Goal: Task Accomplishment & Management: Use online tool/utility

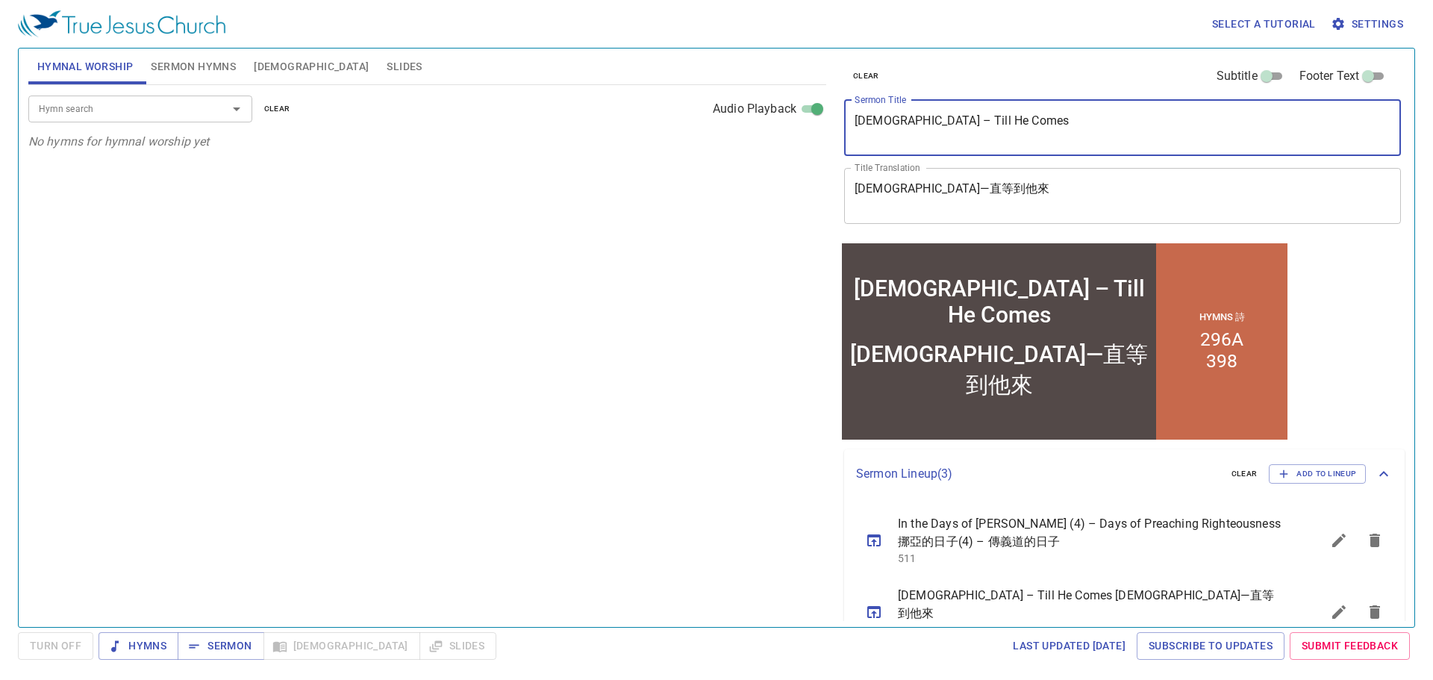
drag, startPoint x: 1040, startPoint y: 118, endPoint x: 794, endPoint y: 102, distance: 246.0
click at [794, 102] on div "Hymnal Worship Sermon Hymns Bible Slides Hymn search Hymn search clear Audio Pl…" at bounding box center [716, 332] width 1388 height 578
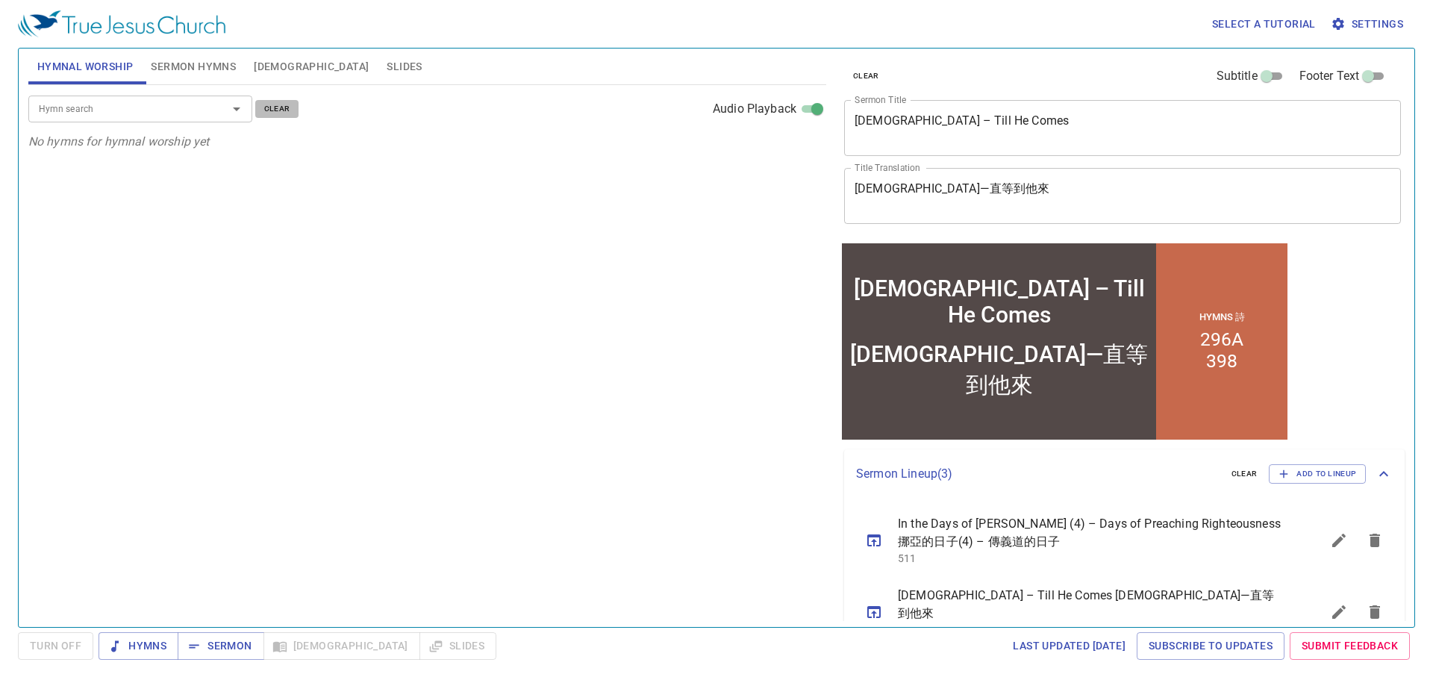
click at [269, 110] on span "clear" at bounding box center [277, 108] width 26 height 13
click at [161, 63] on span "Sermon Hymns" at bounding box center [193, 66] width 85 height 19
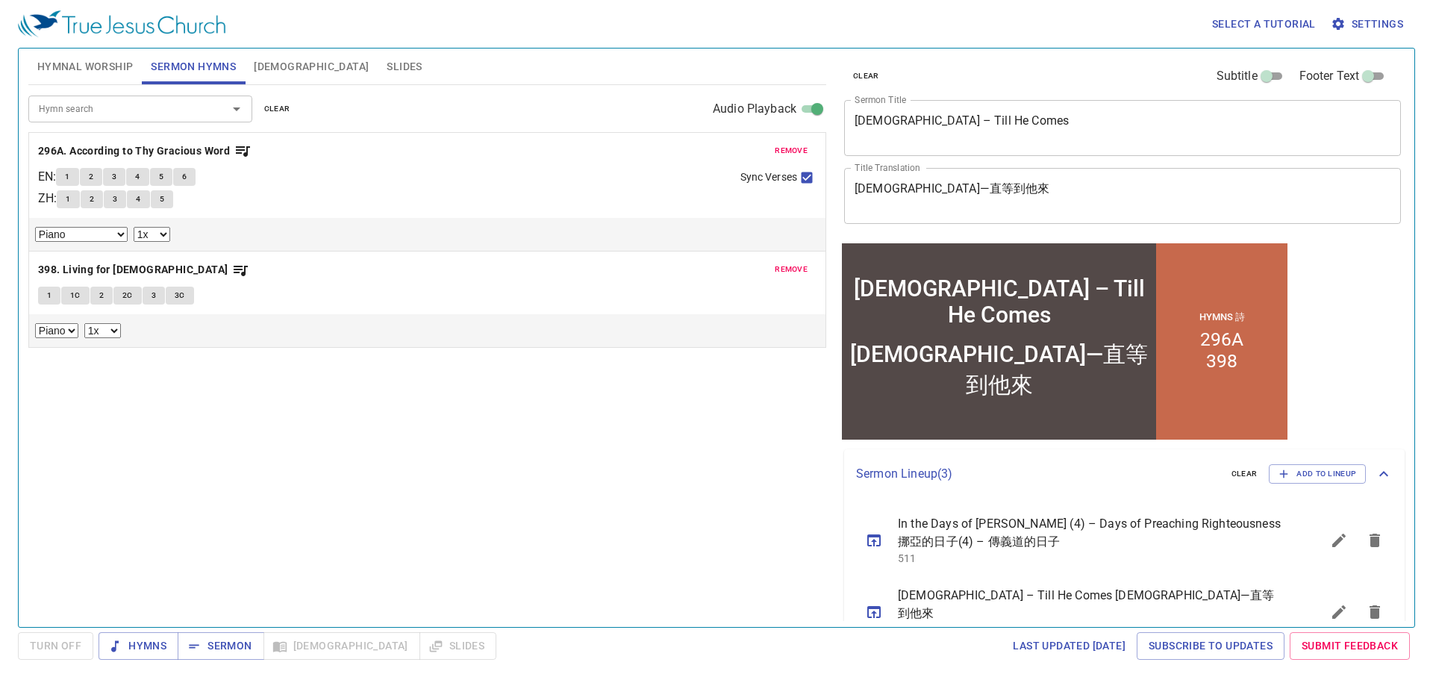
click at [284, 110] on span "clear" at bounding box center [277, 108] width 26 height 13
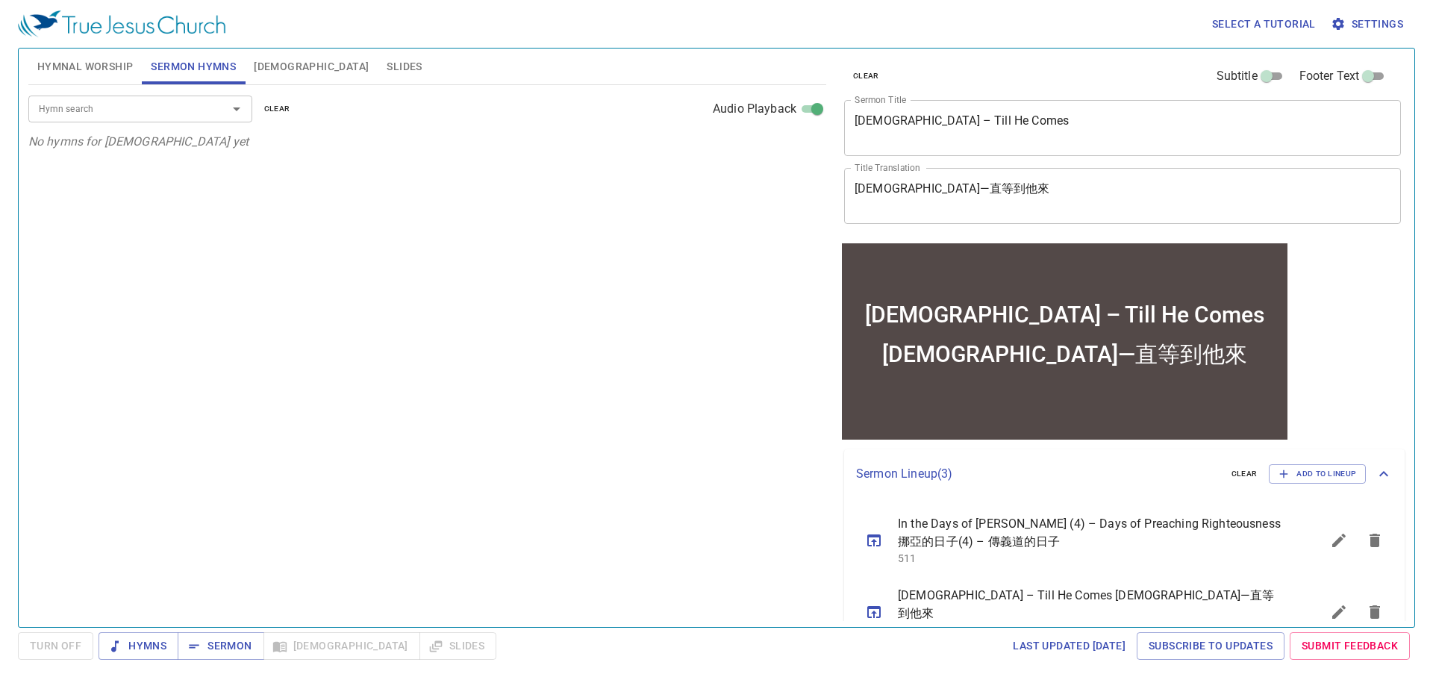
click at [107, 69] on span "Hymnal Worship" at bounding box center [85, 66] width 96 height 19
click at [190, 69] on span "Sermon Hymns" at bounding box center [193, 66] width 85 height 19
click at [102, 66] on span "Hymnal Worship" at bounding box center [85, 66] width 96 height 19
click at [172, 97] on div "Hymn search" at bounding box center [140, 109] width 224 height 26
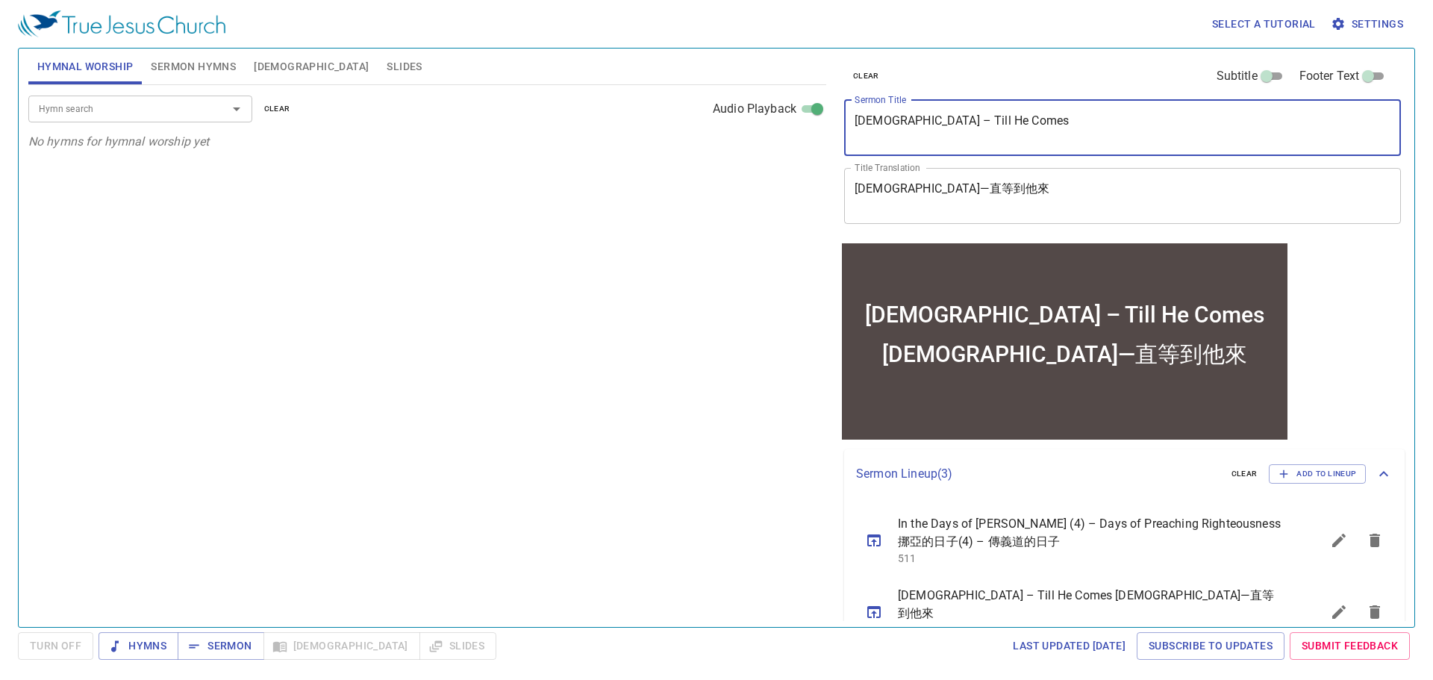
drag, startPoint x: 1032, startPoint y: 139, endPoint x: 805, endPoint y: 149, distance: 227.1
click at [799, 145] on div "Hymnal Worship Sermon Hymns Bible Slides Hymn search Hymn search clear Audio Pl…" at bounding box center [716, 332] width 1388 height 578
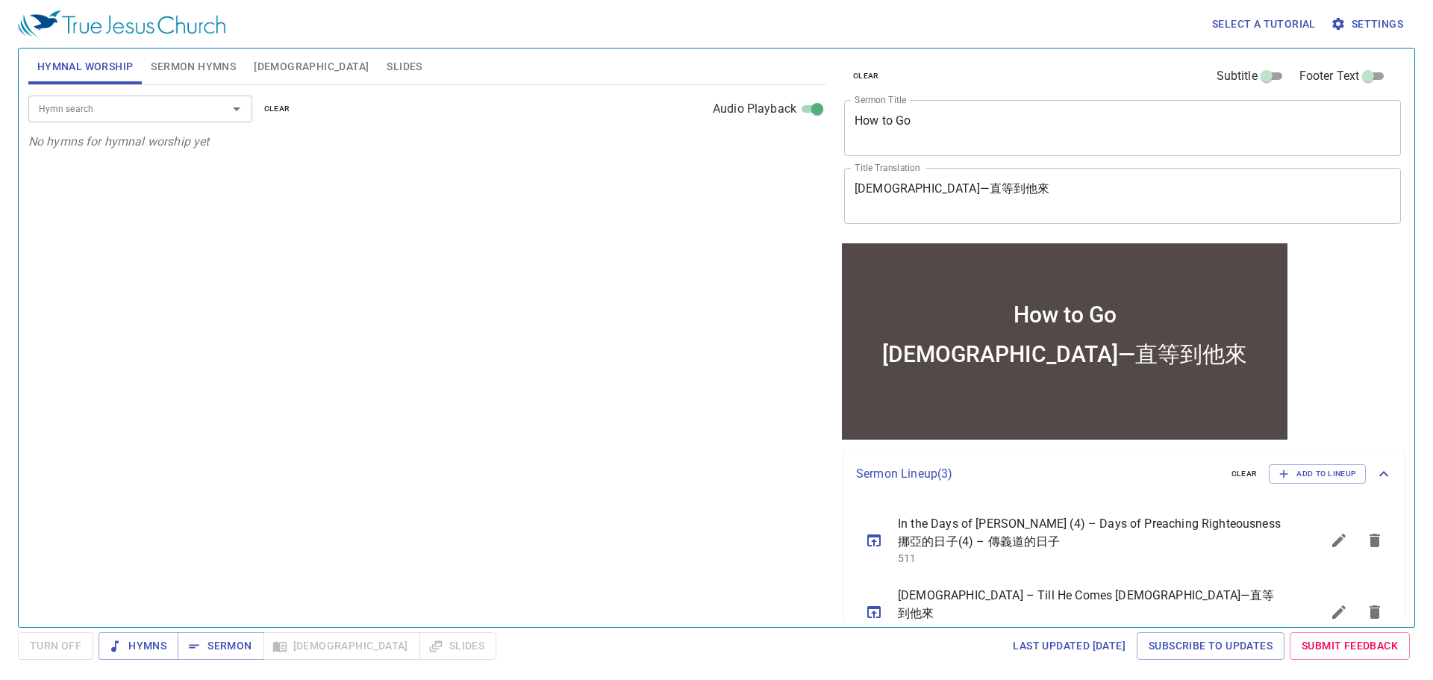
click at [1065, 166] on div "clear Subtitle Footer Text Sermon Title How to Go x Sermon Title Title Translat…" at bounding box center [1121, 144] width 566 height 191
click at [1057, 147] on div "How to Go x Sermon Title" at bounding box center [1122, 128] width 557 height 56
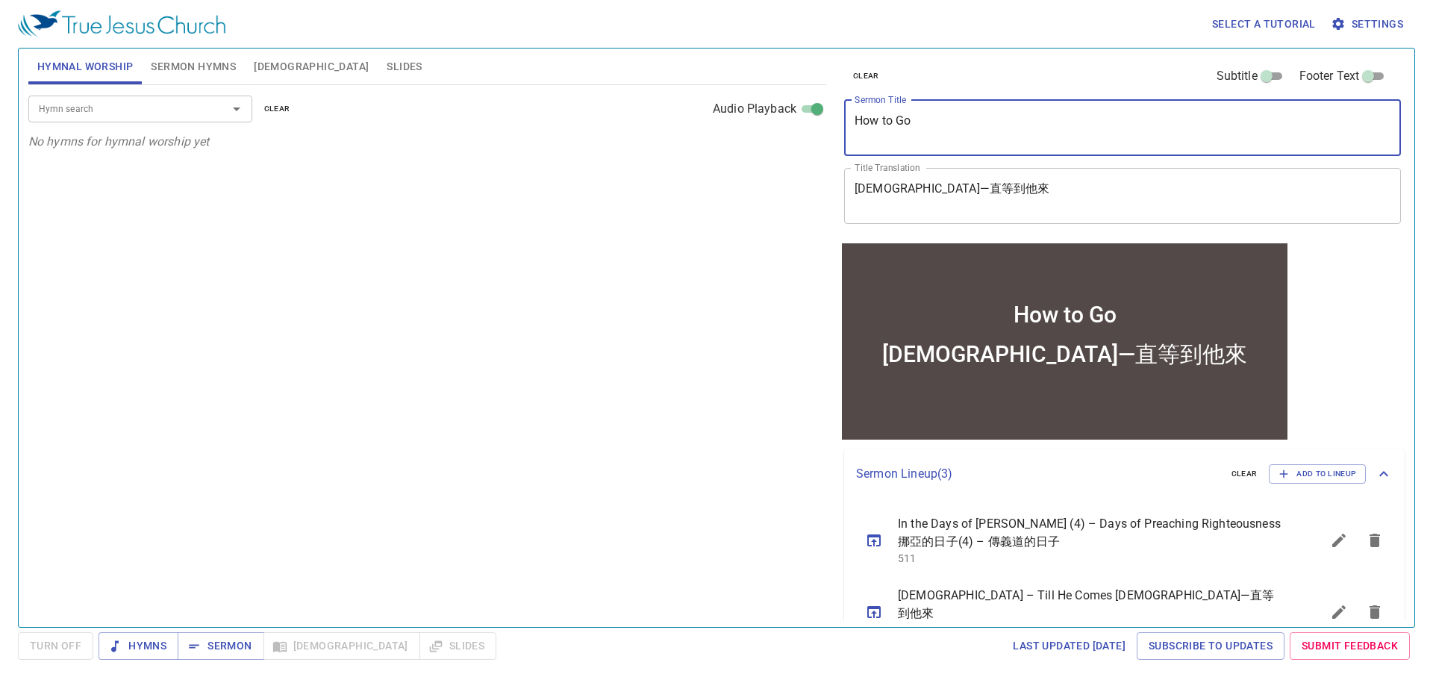
click at [967, 112] on div "How to Go x Sermon Title" at bounding box center [1122, 128] width 557 height 56
click at [911, 128] on textarea "How to Go" at bounding box center [1123, 127] width 536 height 28
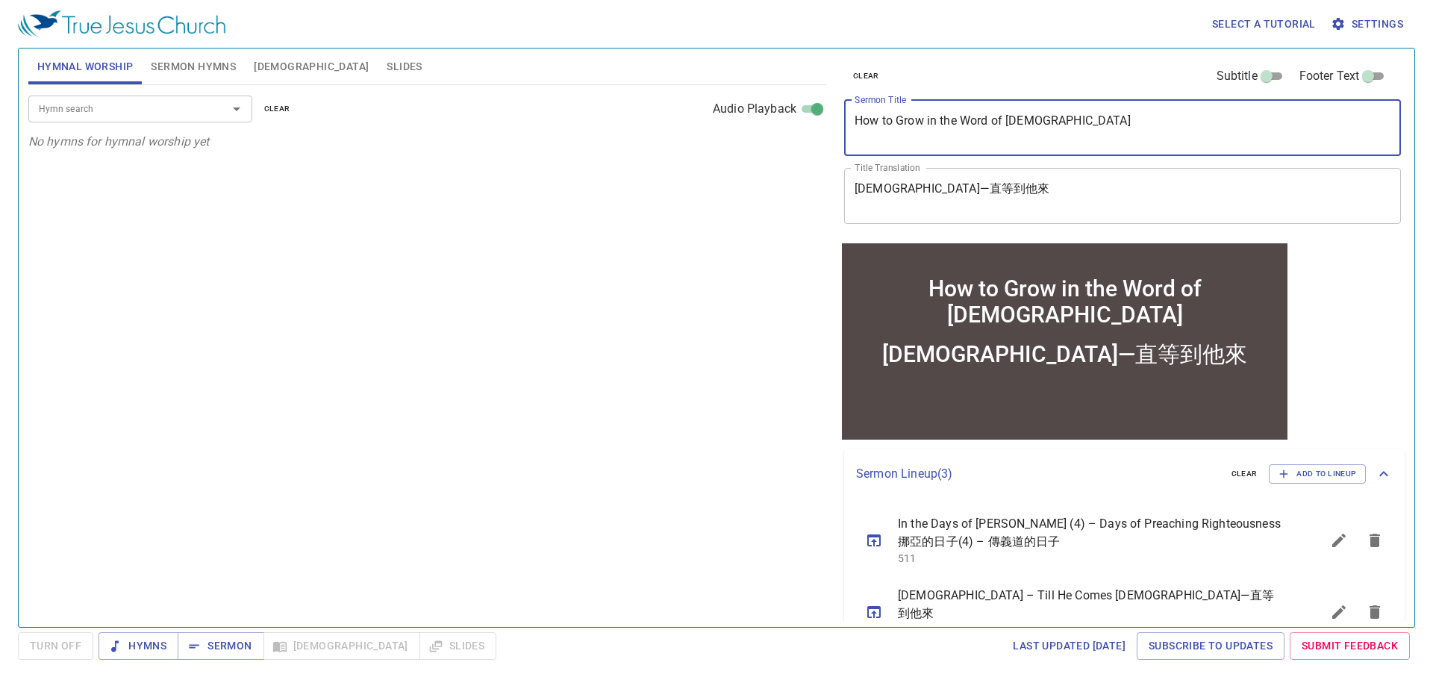
type textarea "How to Grow in the Word of God"
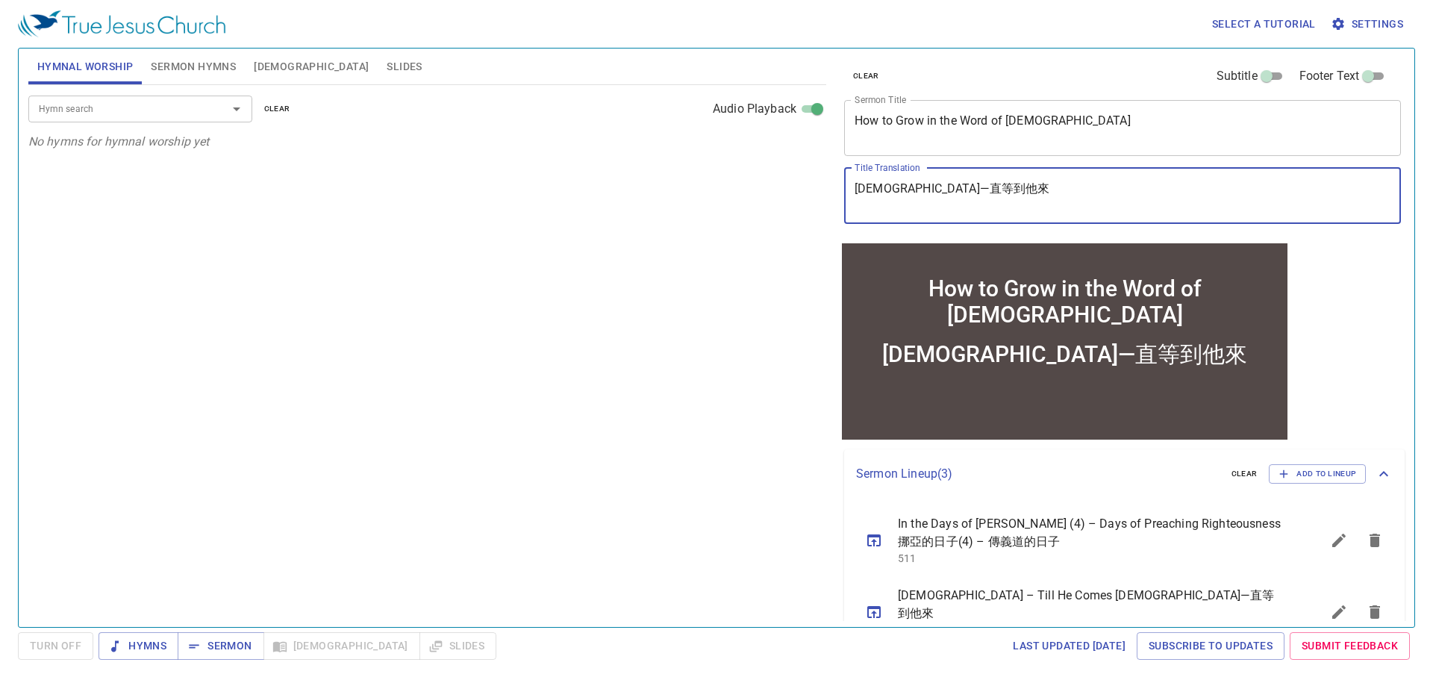
drag, startPoint x: 1028, startPoint y: 204, endPoint x: 711, endPoint y: 201, distance: 317.2
click at [711, 201] on div "Hymnal Worship Sermon Hymns Bible Slides Hymn search Hymn search clear Audio Pl…" at bounding box center [716, 332] width 1388 height 578
click at [886, 187] on textarea "在身的道理中成長" at bounding box center [1123, 195] width 536 height 28
click at [880, 186] on textarea "在身的道理中成長" at bounding box center [1123, 195] width 536 height 28
click at [1006, 192] on textarea "在[DEMOGRAPHIC_DATA]的道理中成長" at bounding box center [1123, 195] width 536 height 28
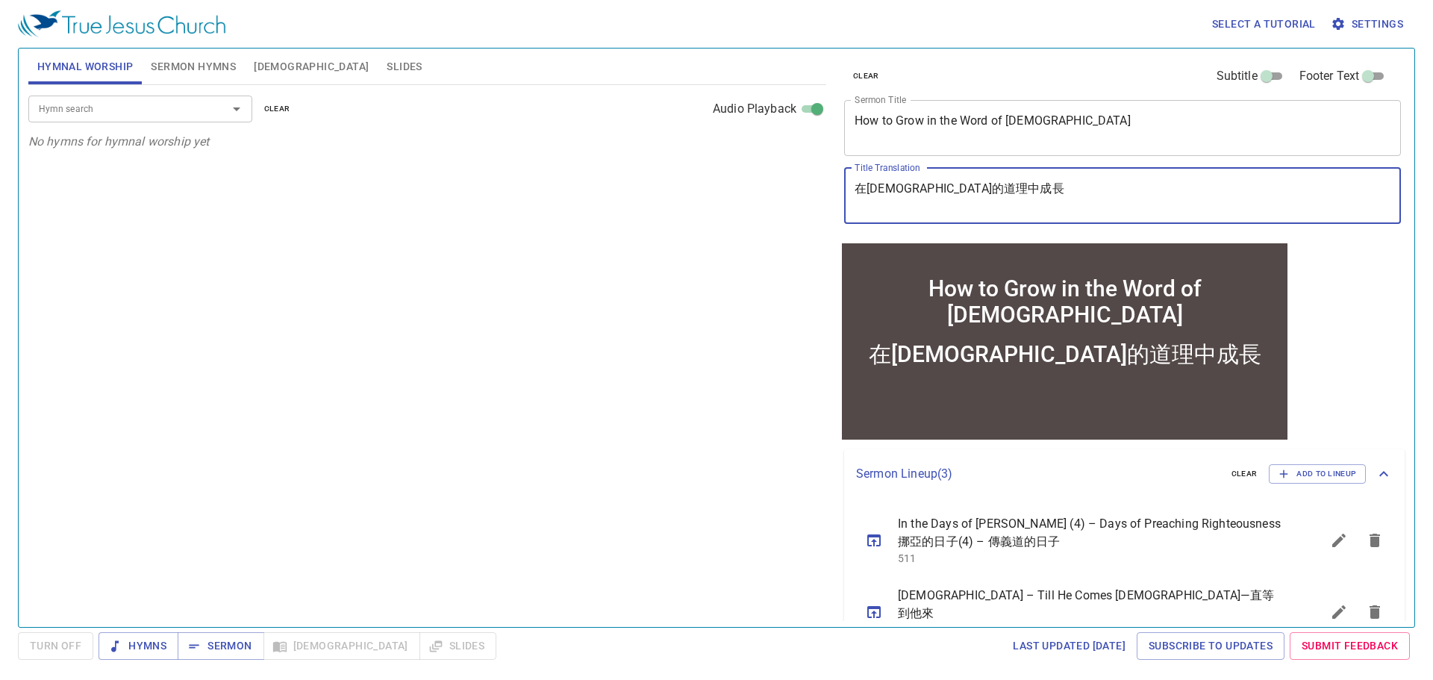
click at [977, 190] on textarea "在[DEMOGRAPHIC_DATA]的道理中成長" at bounding box center [1123, 195] width 536 height 28
type textarea "在[DEMOGRAPHIC_DATA]的道理中成長"
click at [1012, 160] on div "clear Subtitle Footer Text Sermon Title How to Grow in the Word of God x Sermon…" at bounding box center [1121, 144] width 566 height 191
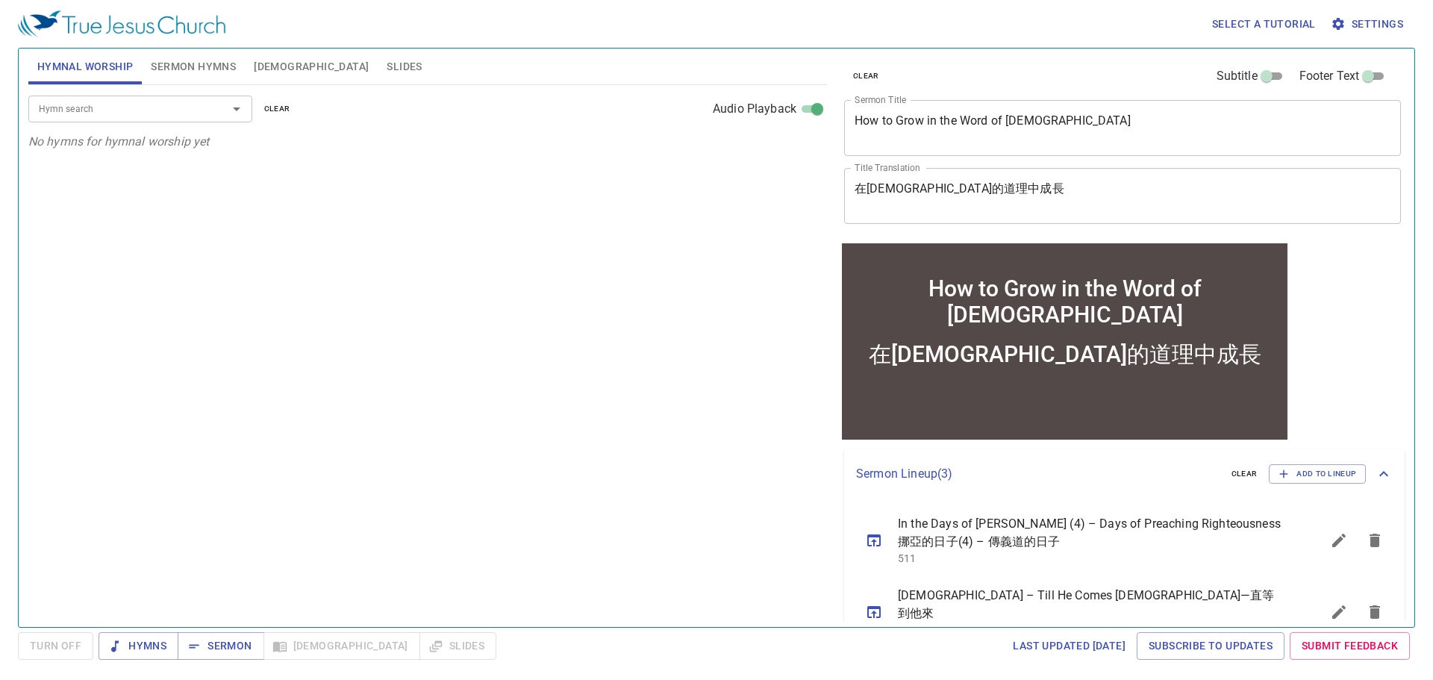
click at [133, 110] on input "Hymn search" at bounding box center [118, 108] width 171 height 17
type input "３"
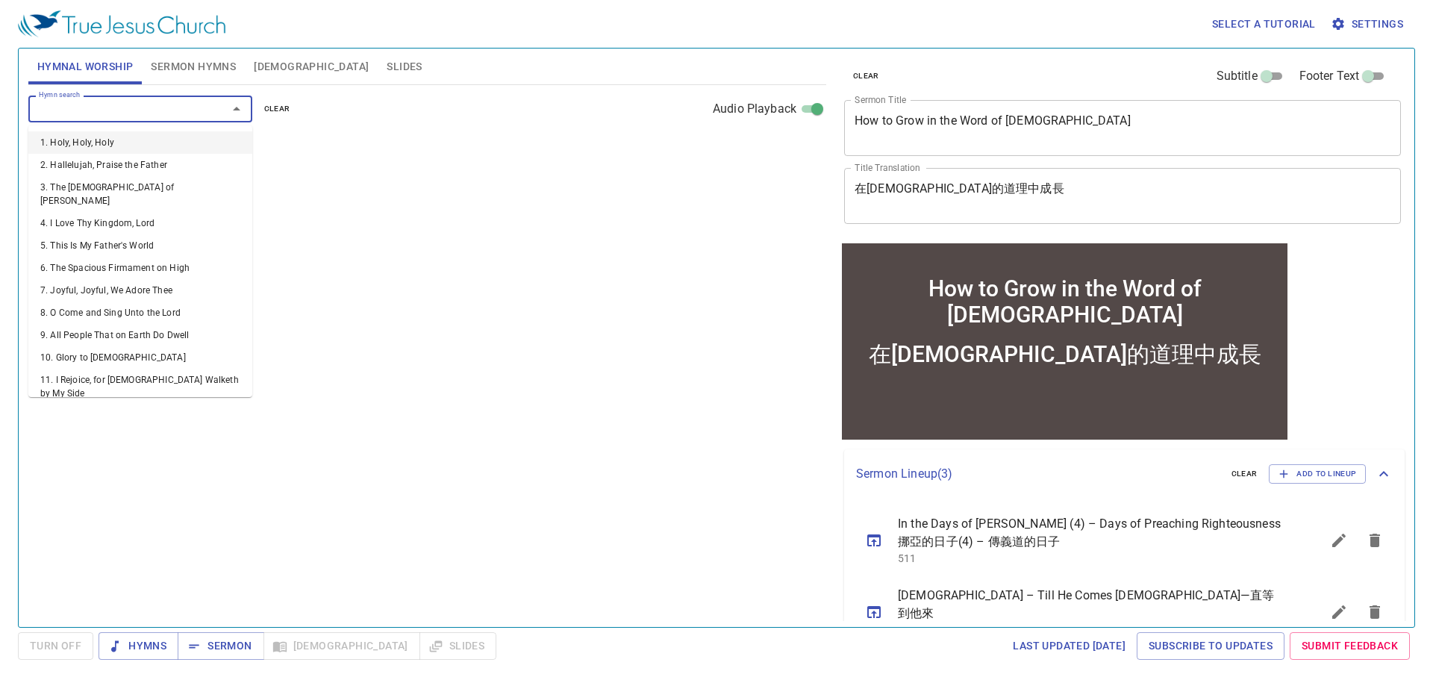
click at [1234, 474] on span "clear" at bounding box center [1244, 473] width 26 height 13
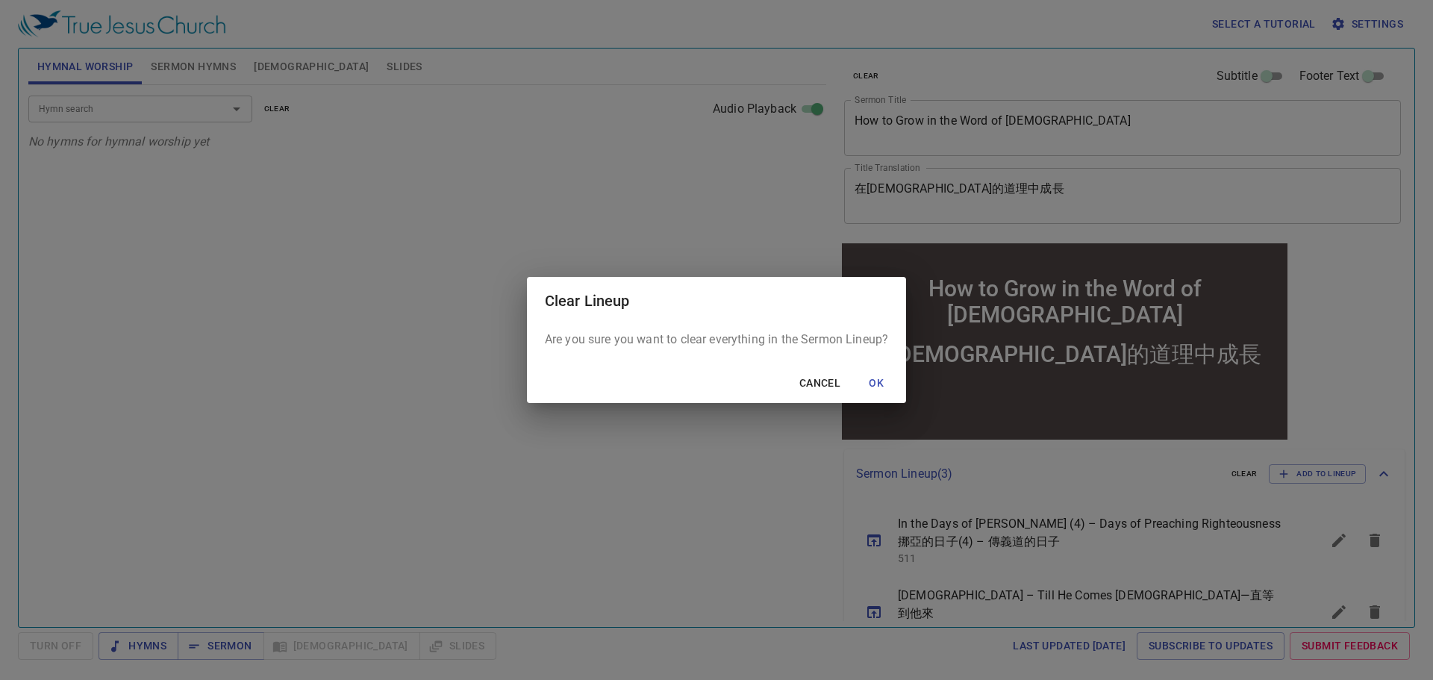
click at [882, 378] on span "OK" at bounding box center [876, 383] width 36 height 19
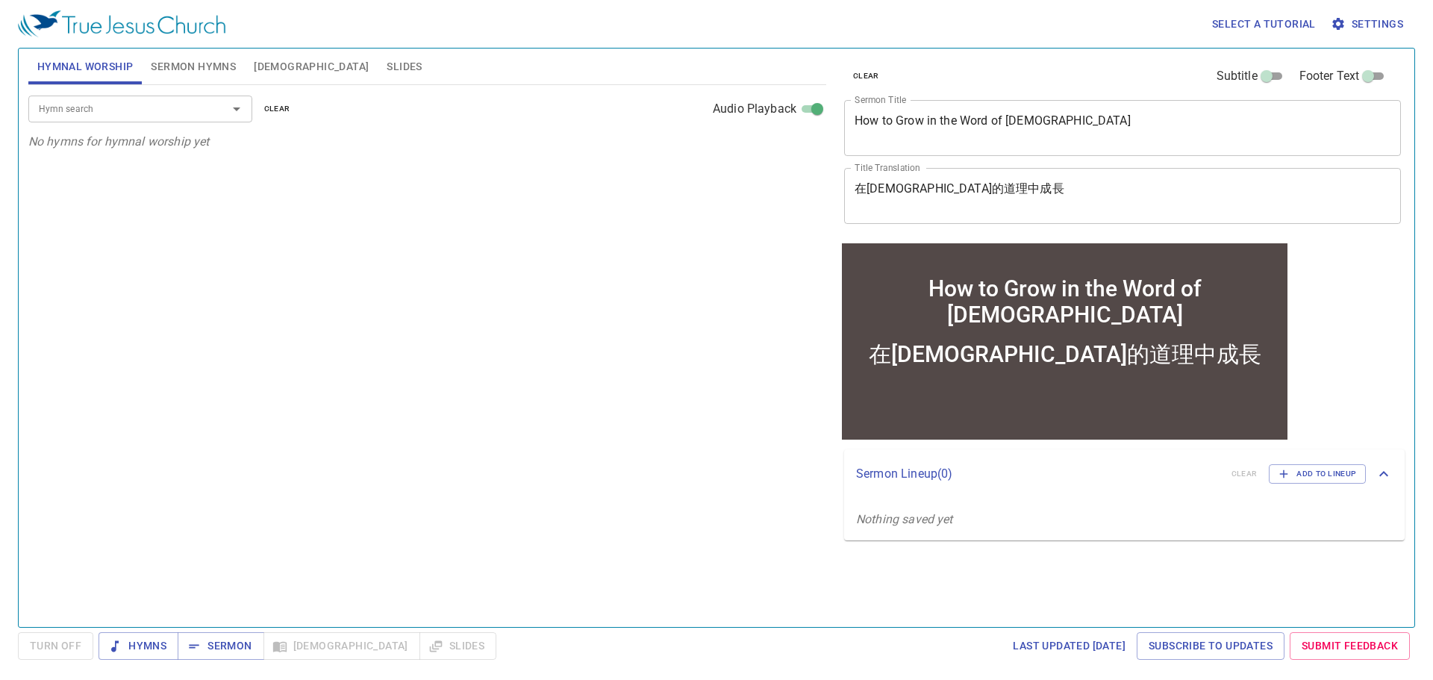
click at [129, 114] on input "Hymn search" at bounding box center [118, 108] width 171 height 17
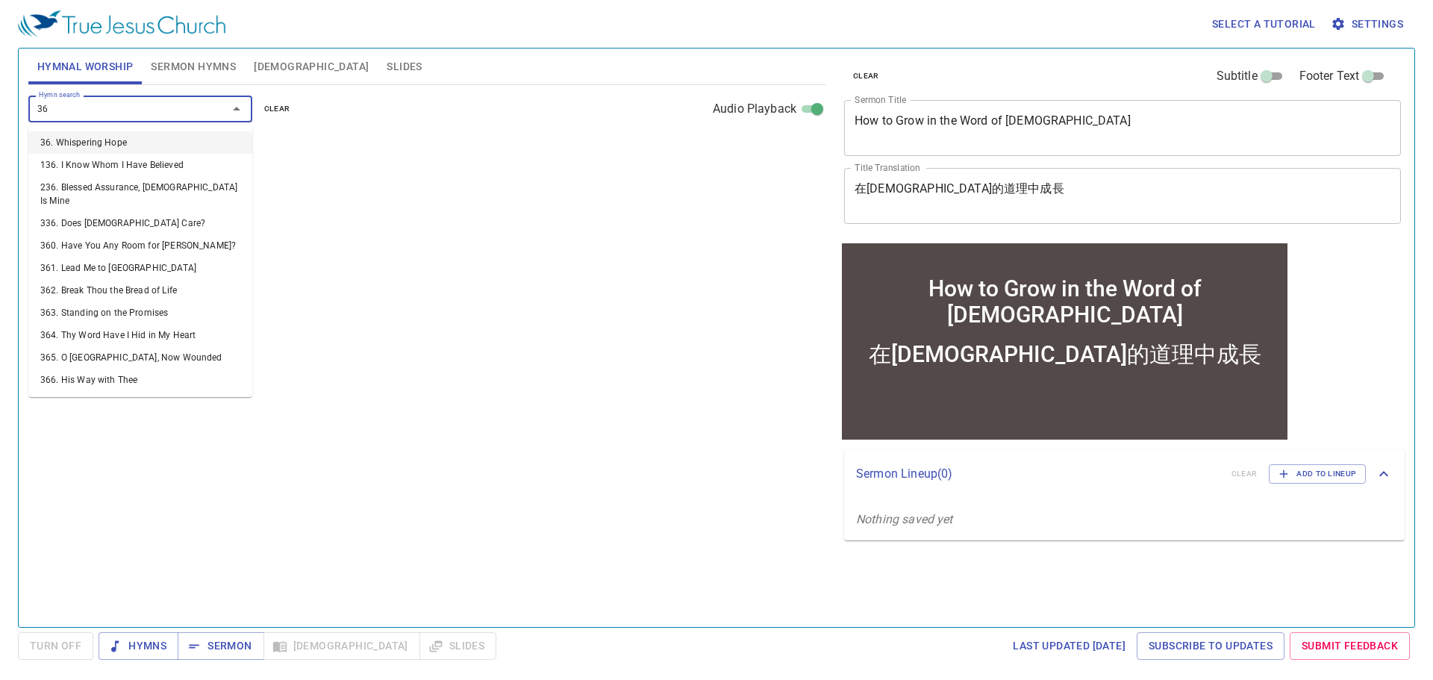
type input "364"
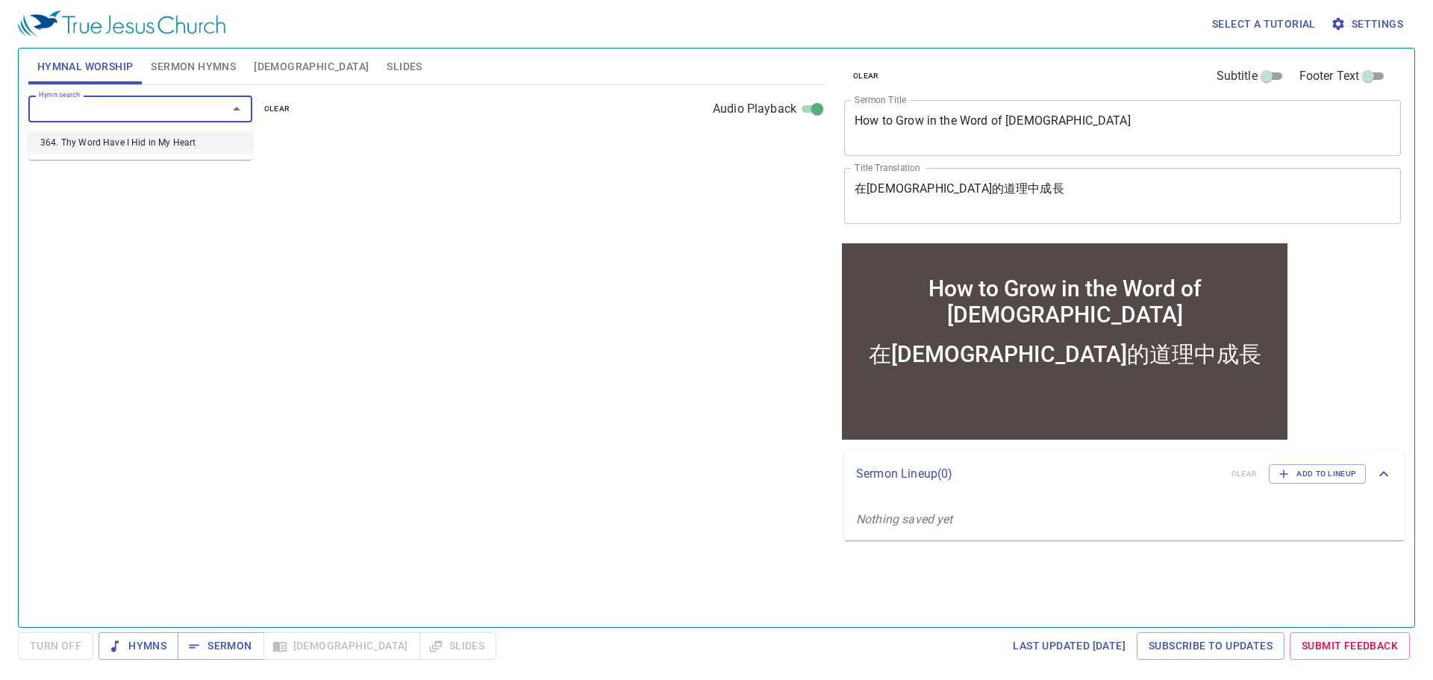
select select "1"
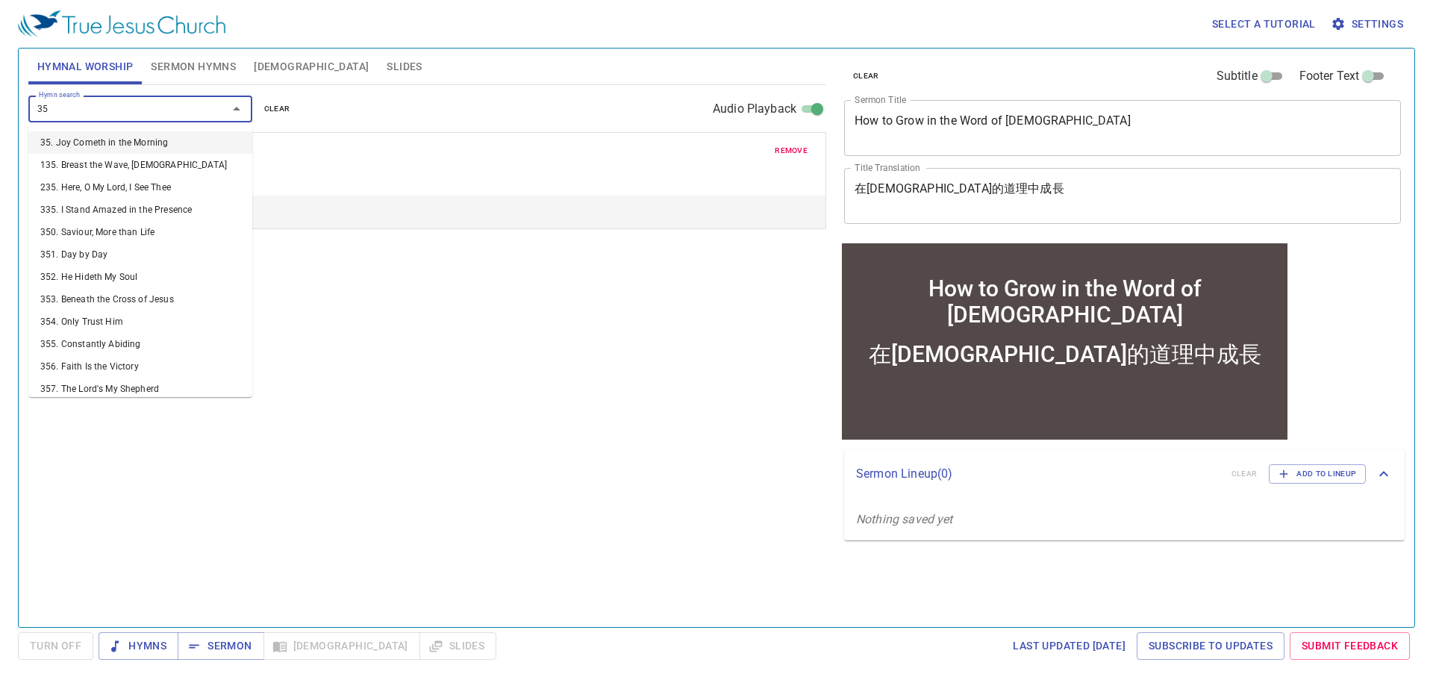
type input "358"
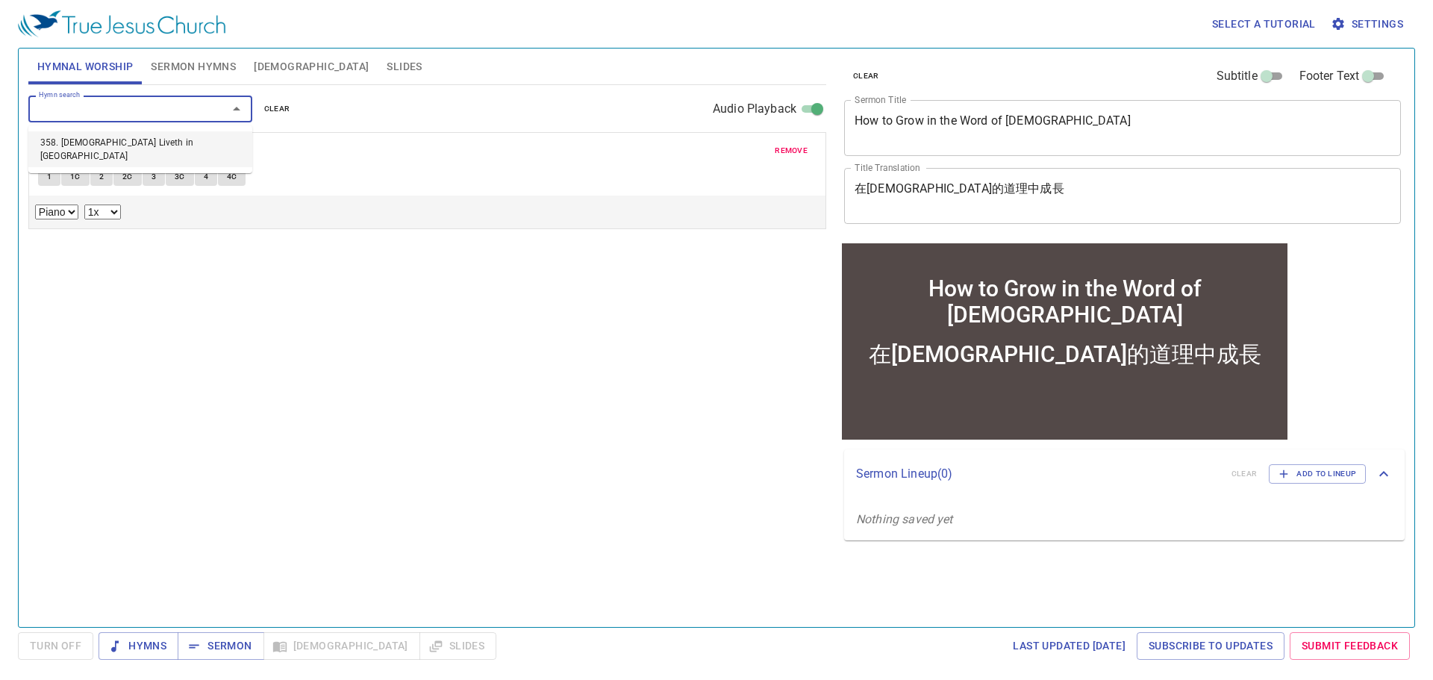
select select "1"
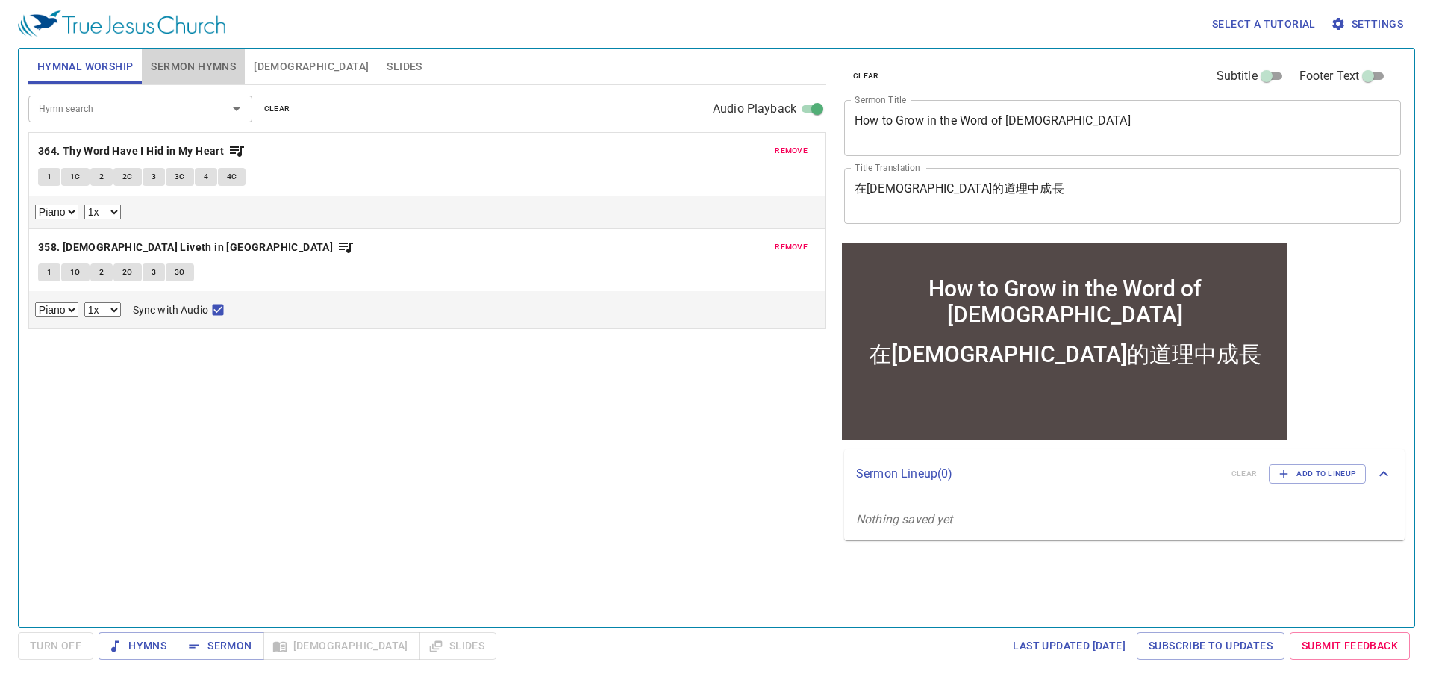
click at [213, 60] on span "Sermon Hymns" at bounding box center [193, 66] width 85 height 19
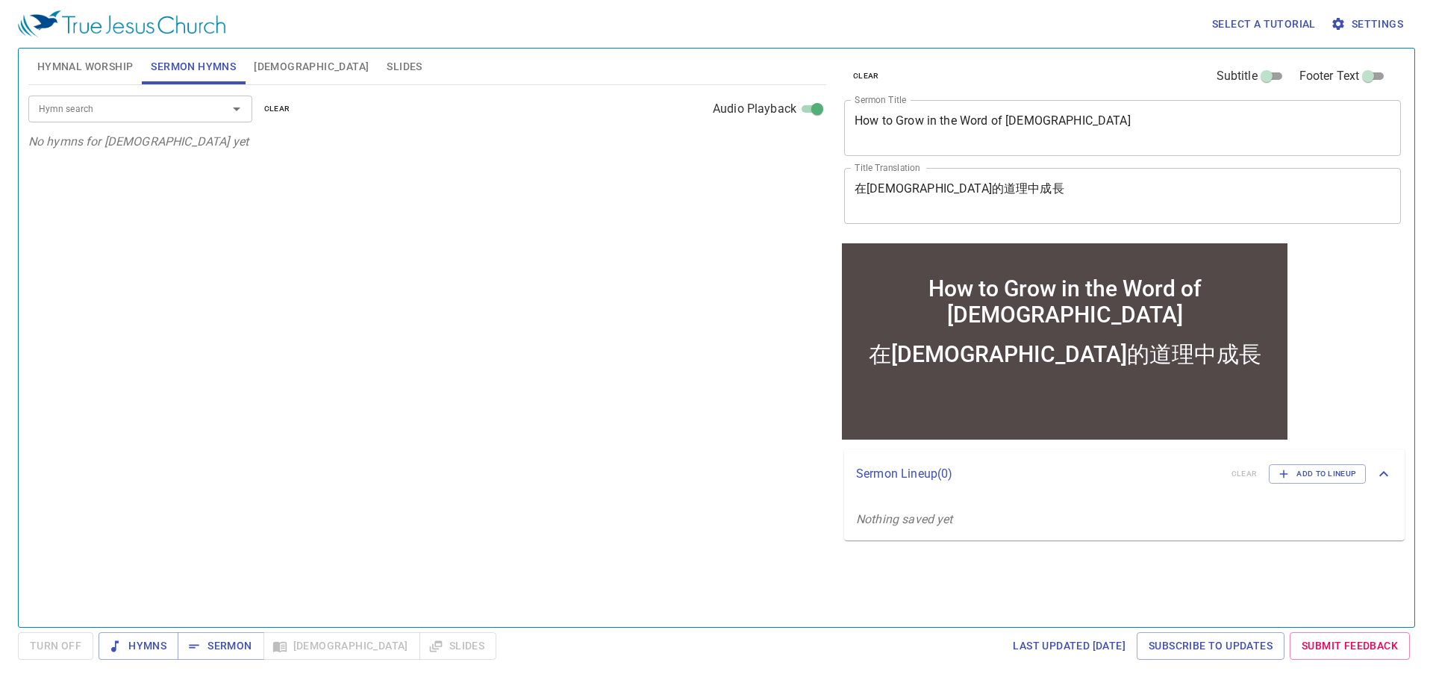
click at [201, 110] on input "Hymn search" at bounding box center [118, 108] width 171 height 17
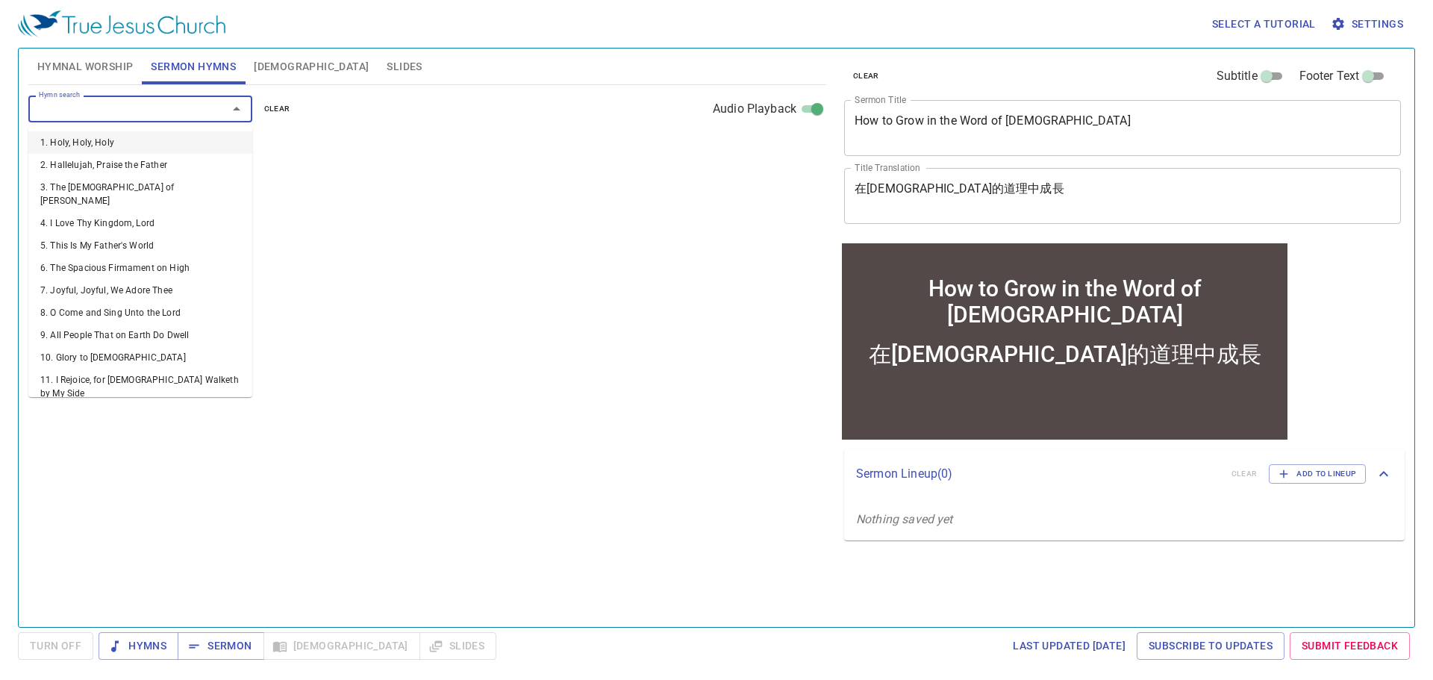
type input "1"
select select "1"
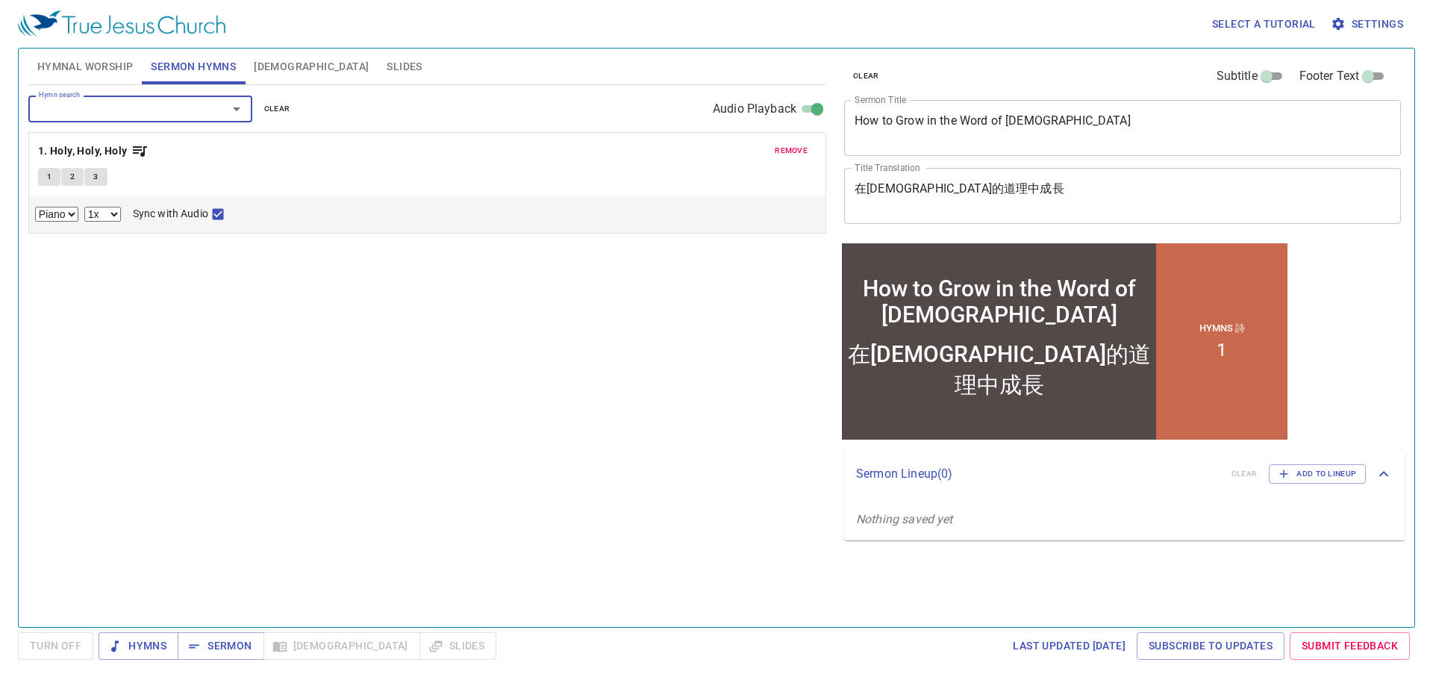
type input "7"
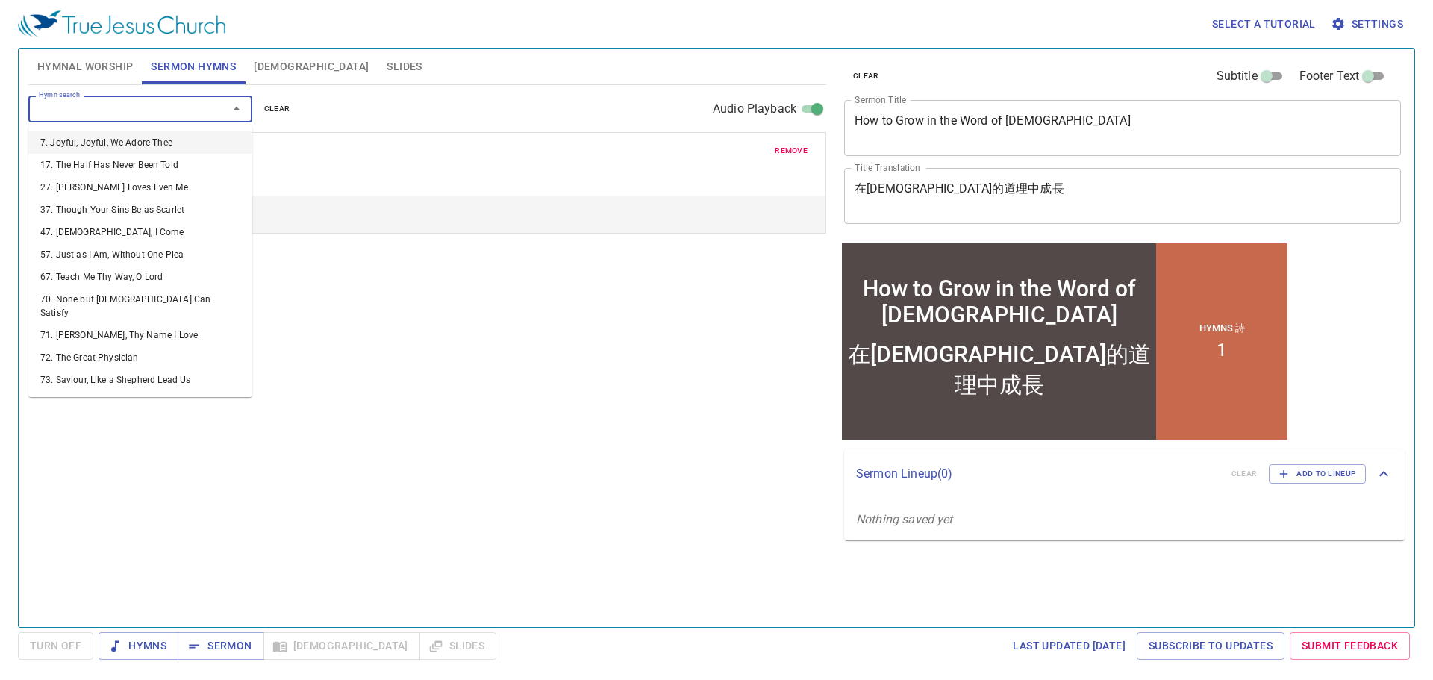
select select "1"
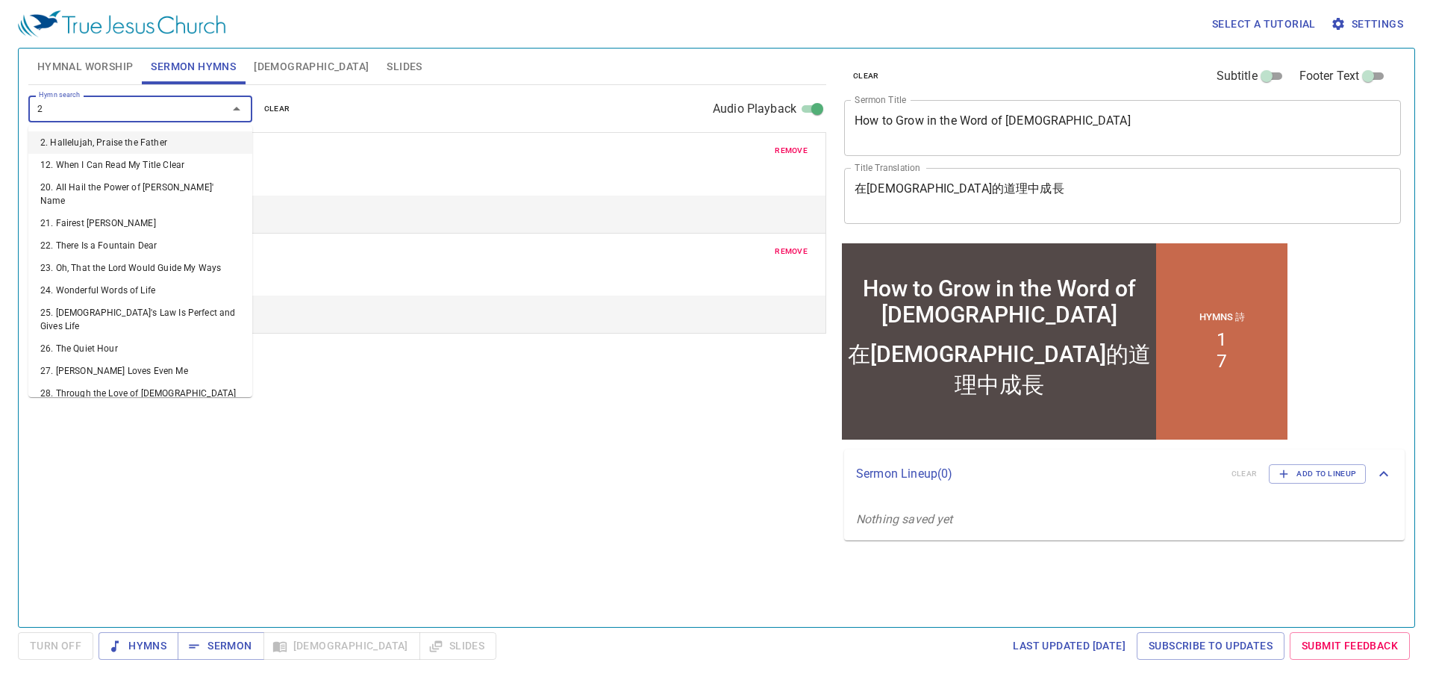
type input "21"
select select "1"
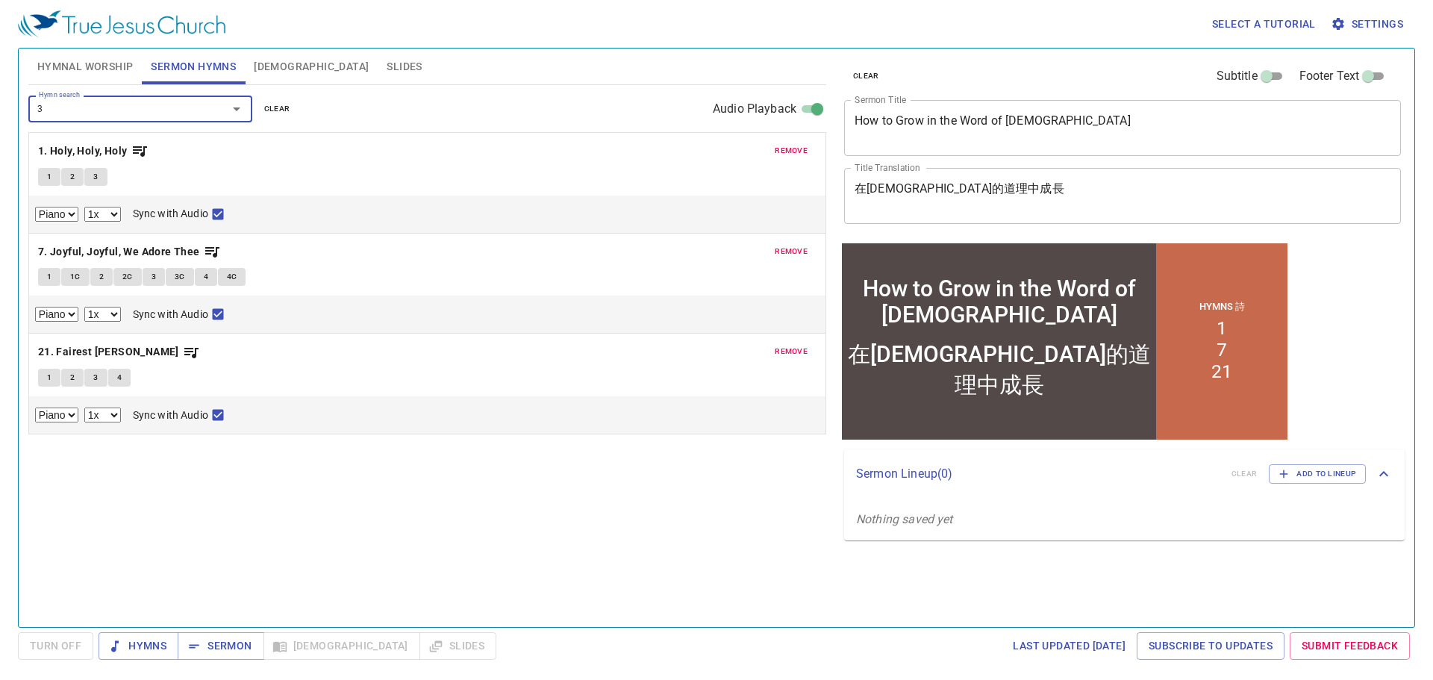
type input "35"
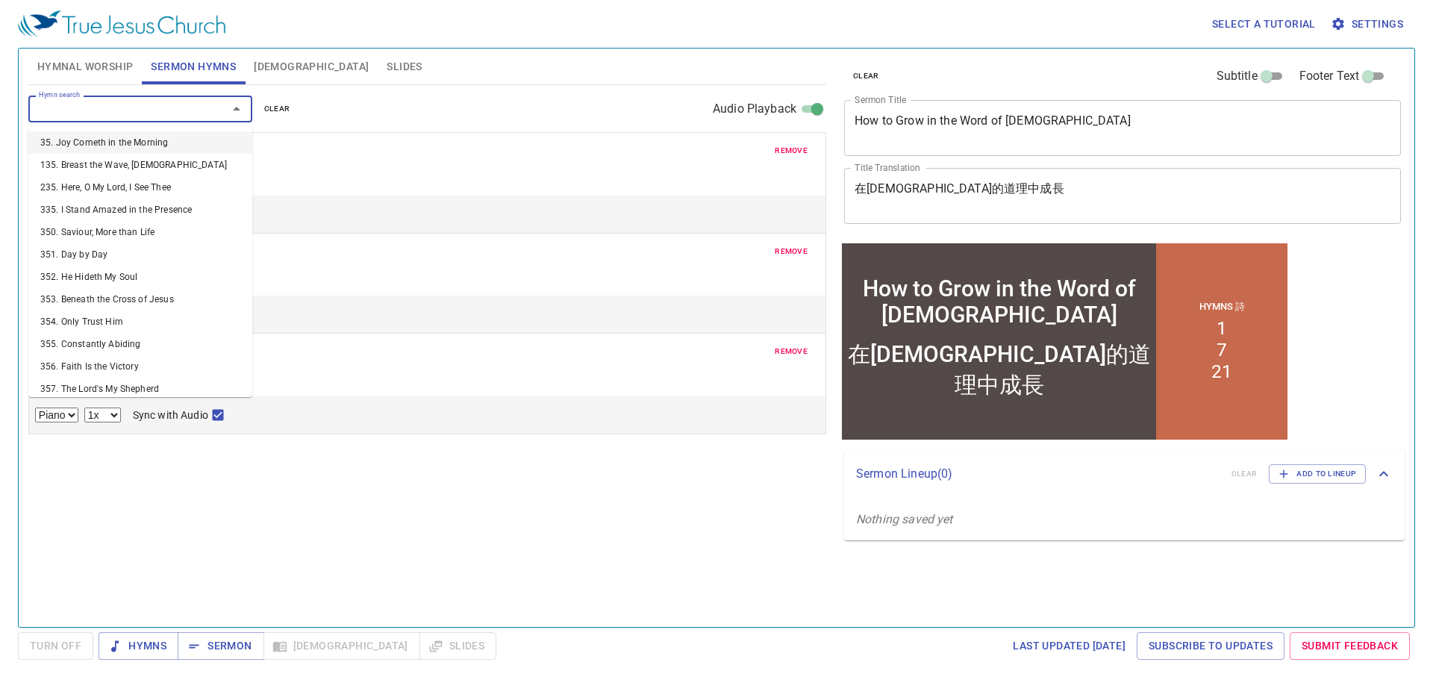
select select "1"
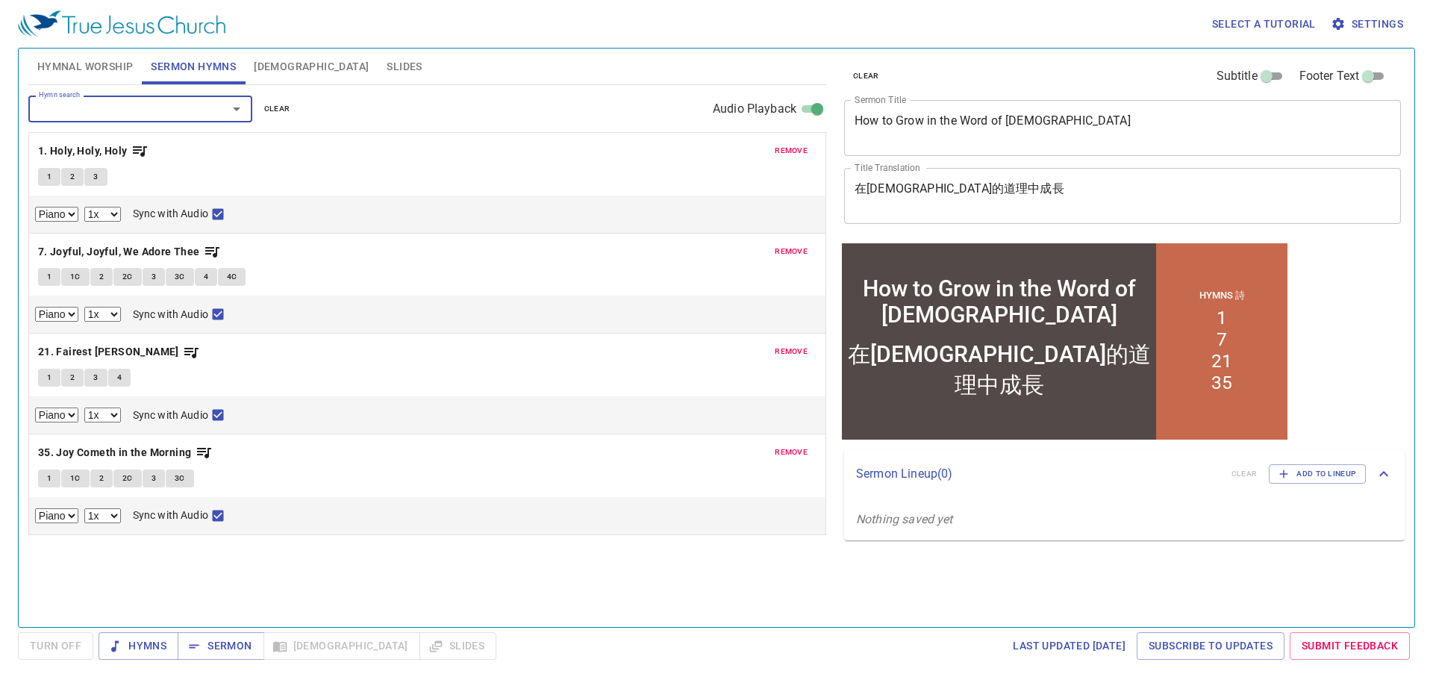
click at [80, 67] on span "Hymnal Worship" at bounding box center [85, 66] width 96 height 19
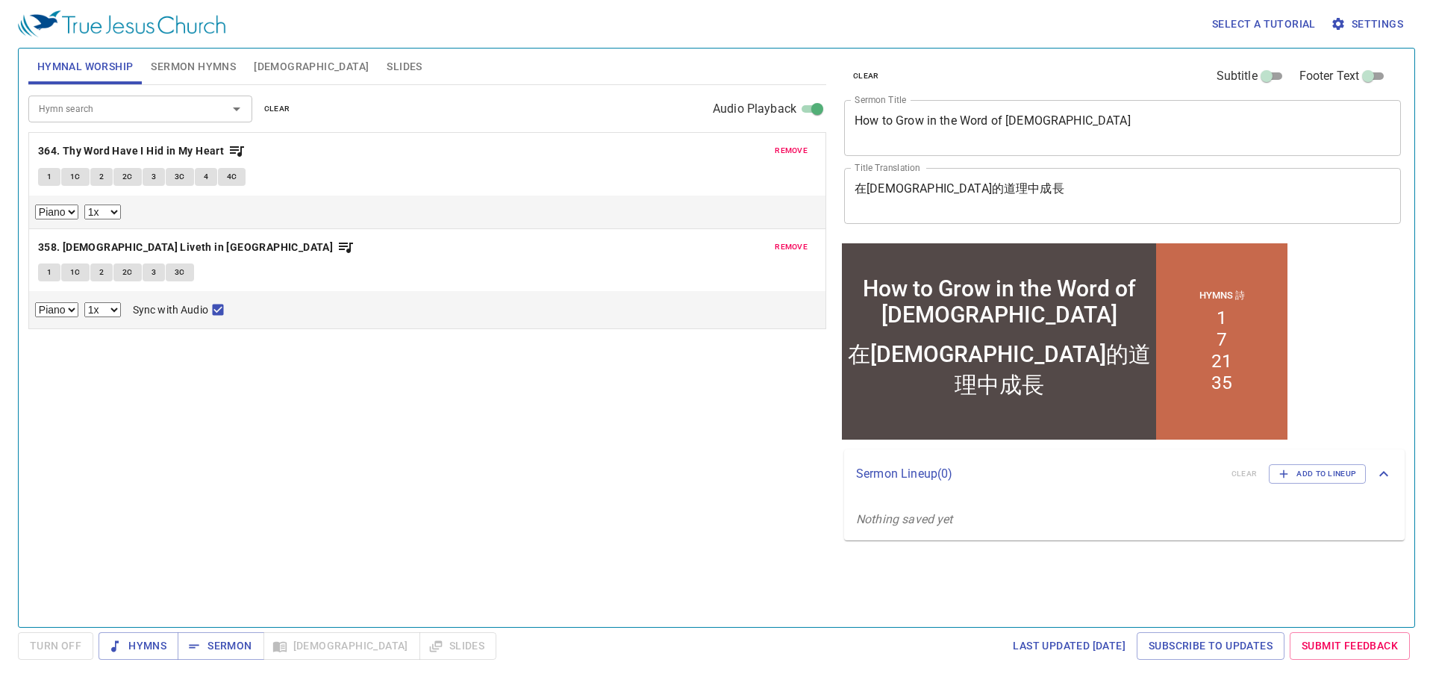
click at [205, 69] on span "Sermon Hymns" at bounding box center [193, 66] width 85 height 19
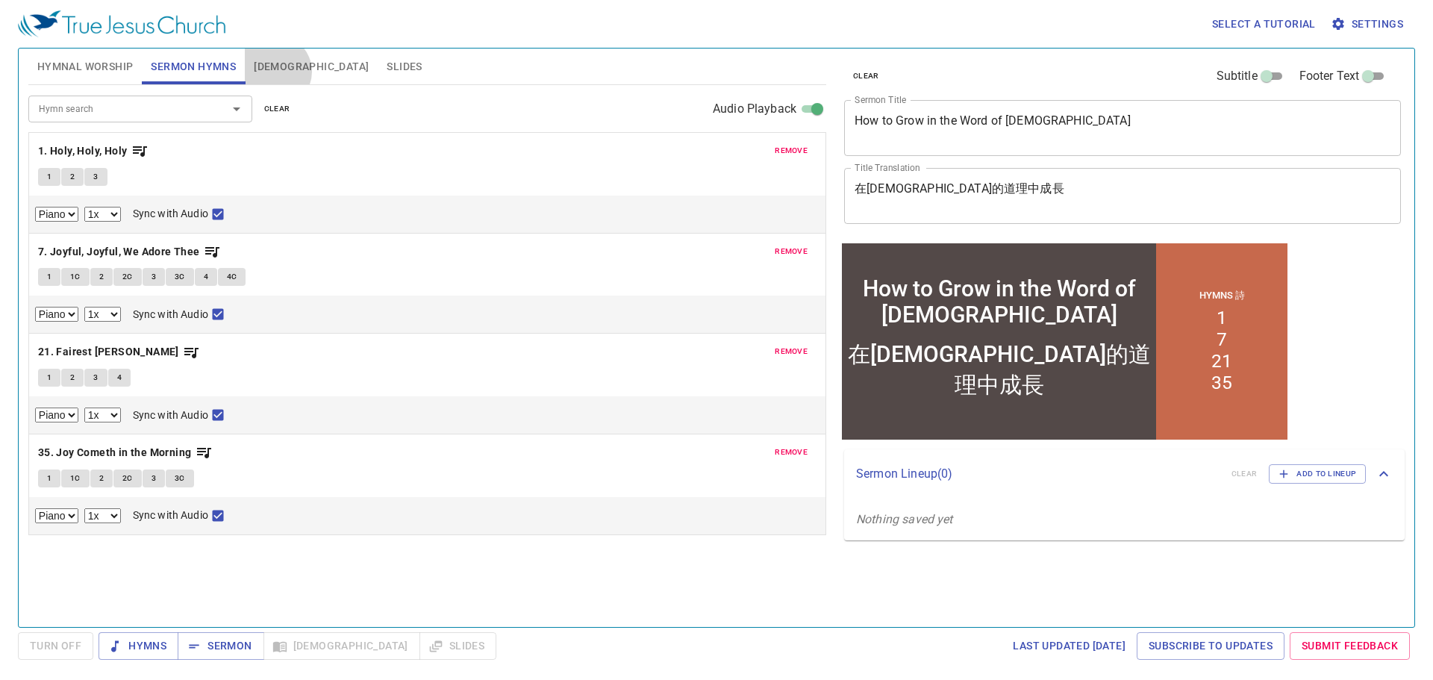
click at [275, 72] on span "[DEMOGRAPHIC_DATA]" at bounding box center [311, 66] width 115 height 19
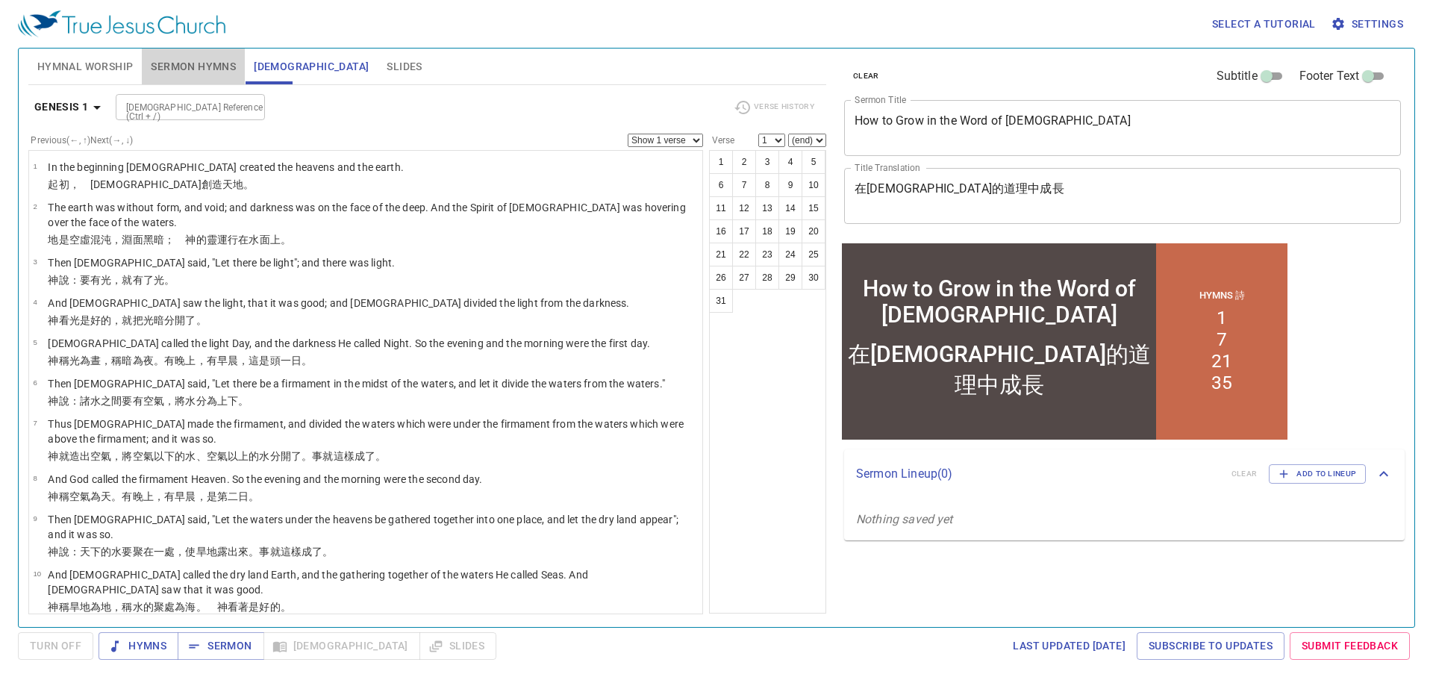
click at [207, 57] on span "Sermon Hymns" at bounding box center [193, 66] width 85 height 19
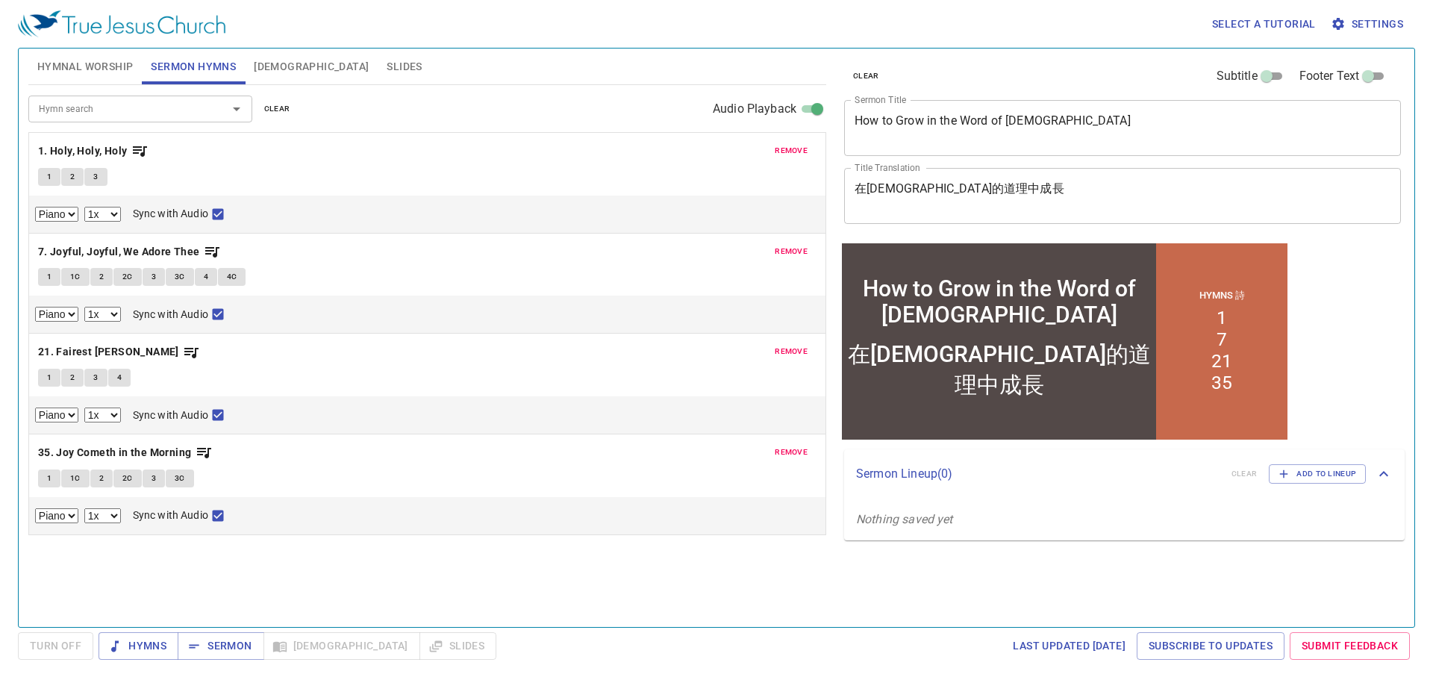
click at [91, 67] on span "Hymnal Worship" at bounding box center [85, 66] width 96 height 19
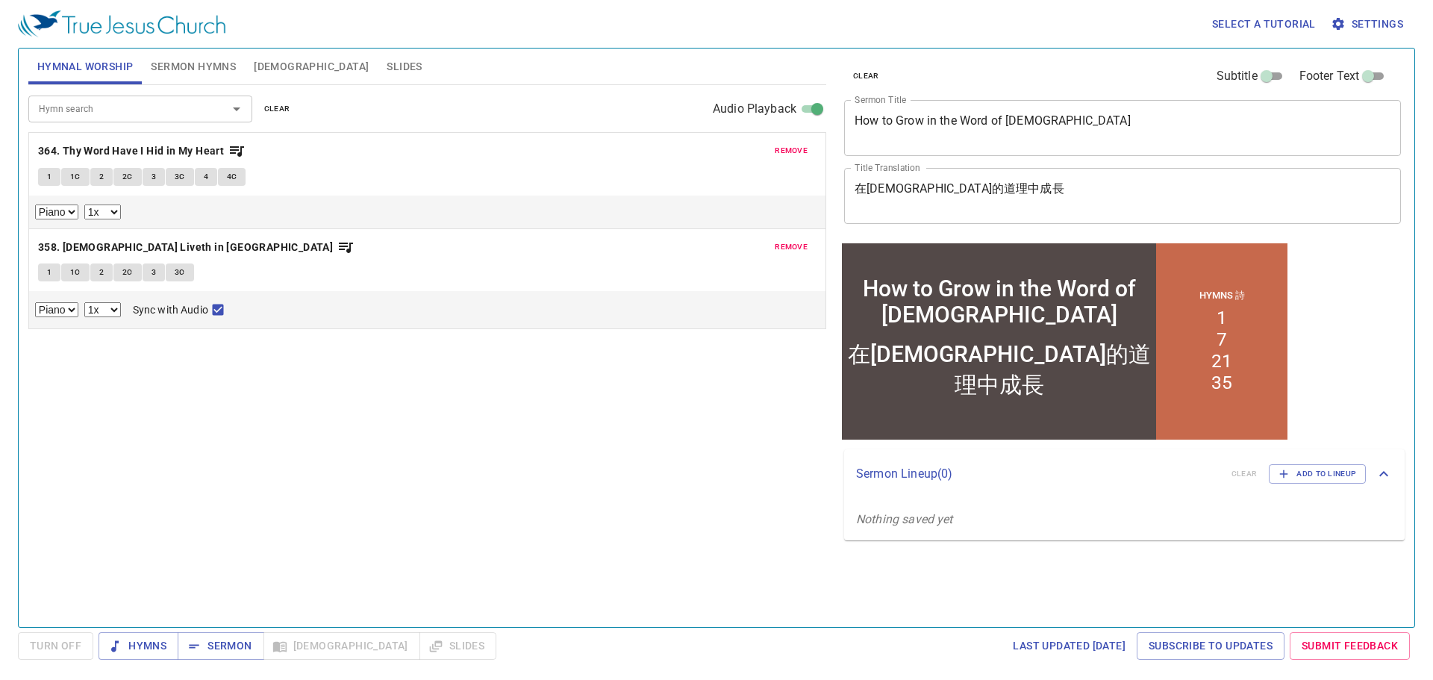
click at [194, 68] on span "Sermon Hymns" at bounding box center [193, 66] width 85 height 19
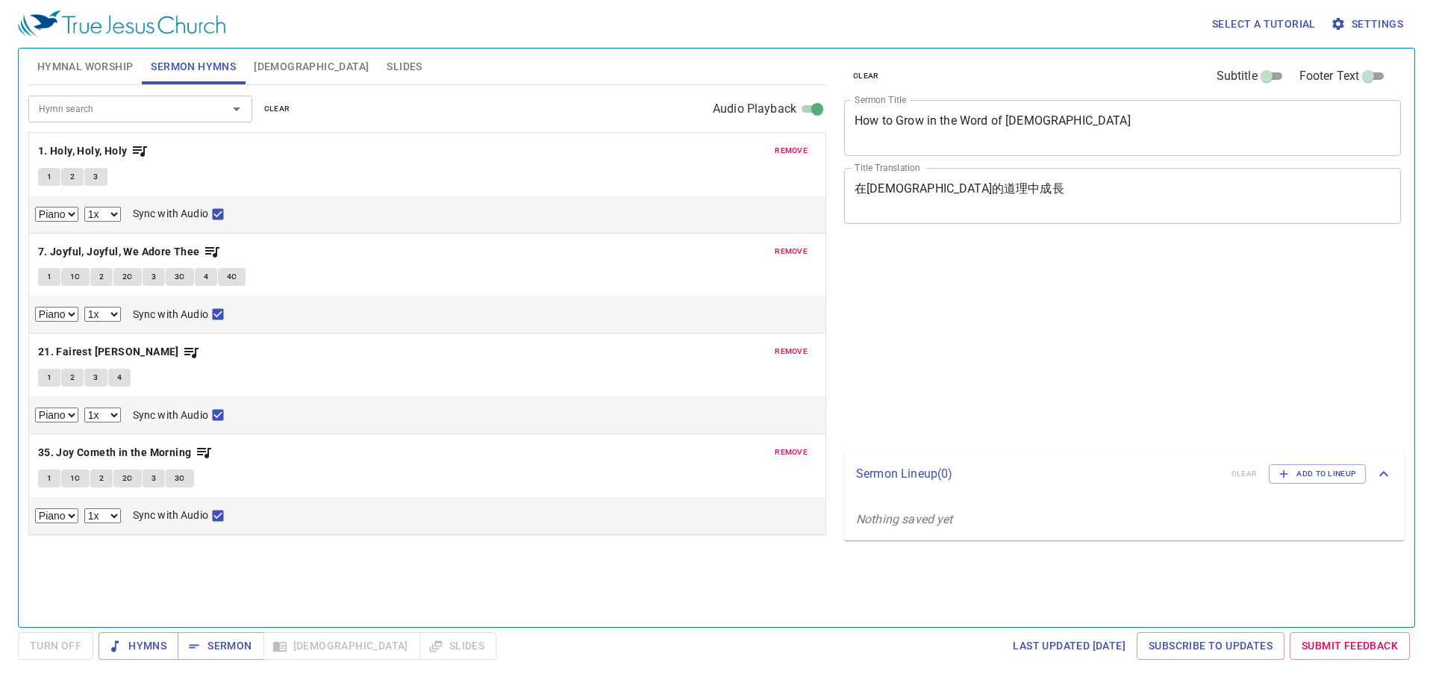
select select "1"
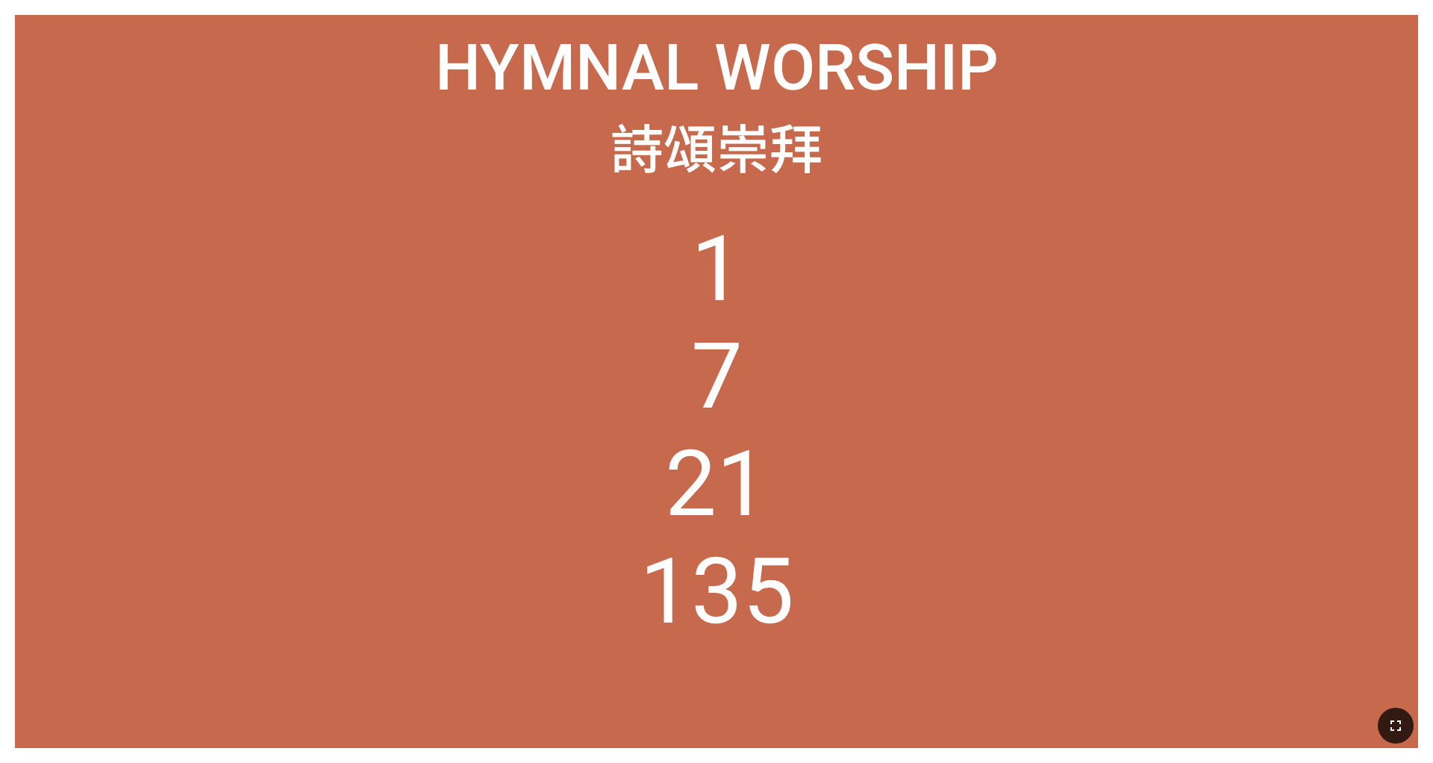
click at [955, 713] on button "button" at bounding box center [1396, 726] width 36 height 36
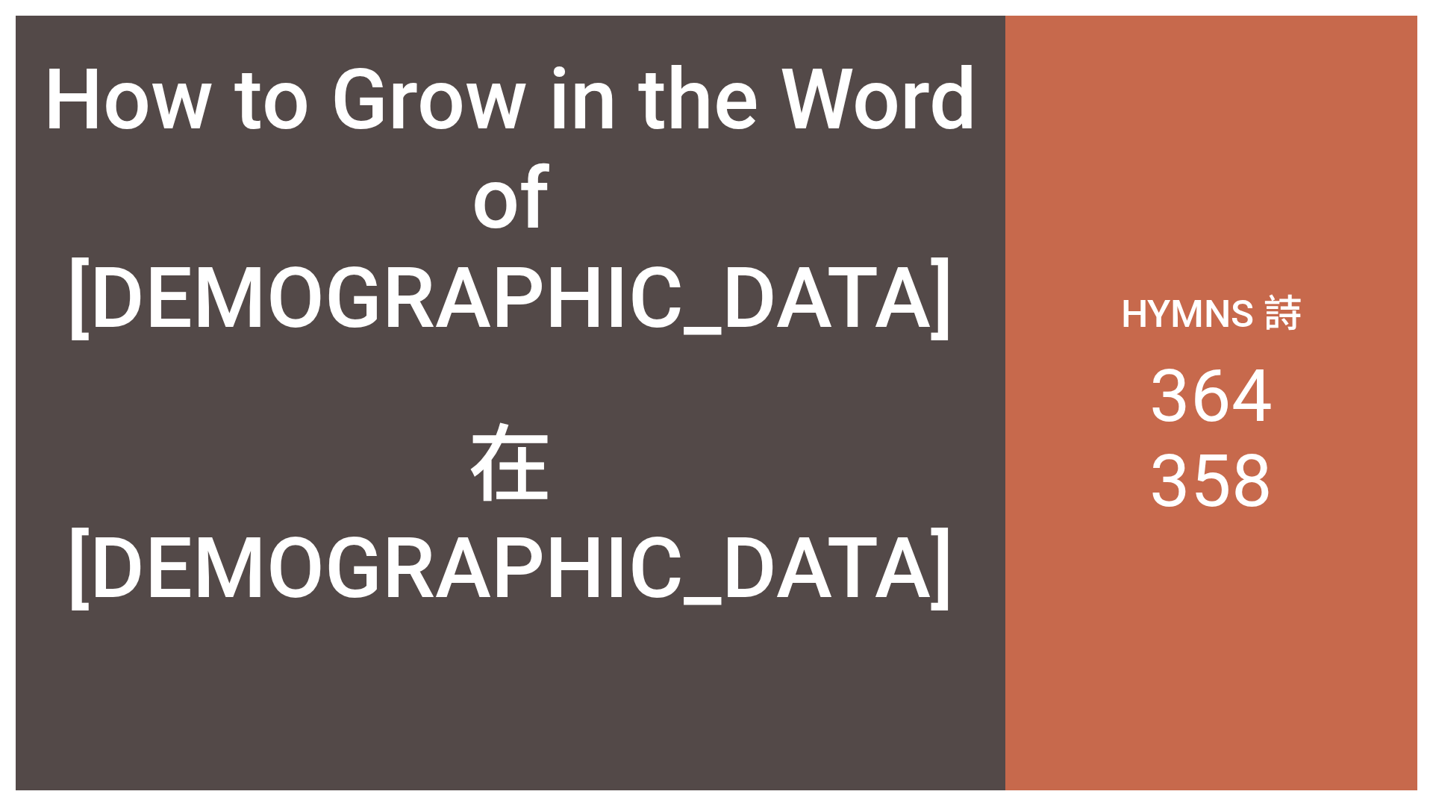
drag, startPoint x: 777, startPoint y: 13, endPoint x: 793, endPoint y: 0, distance: 20.2
click at [793, 0] on div "How to Grow in the Word of God How to Grow in the Word of God 在神的道理中成長 在神的道理中成長…" at bounding box center [716, 403] width 1433 height 806
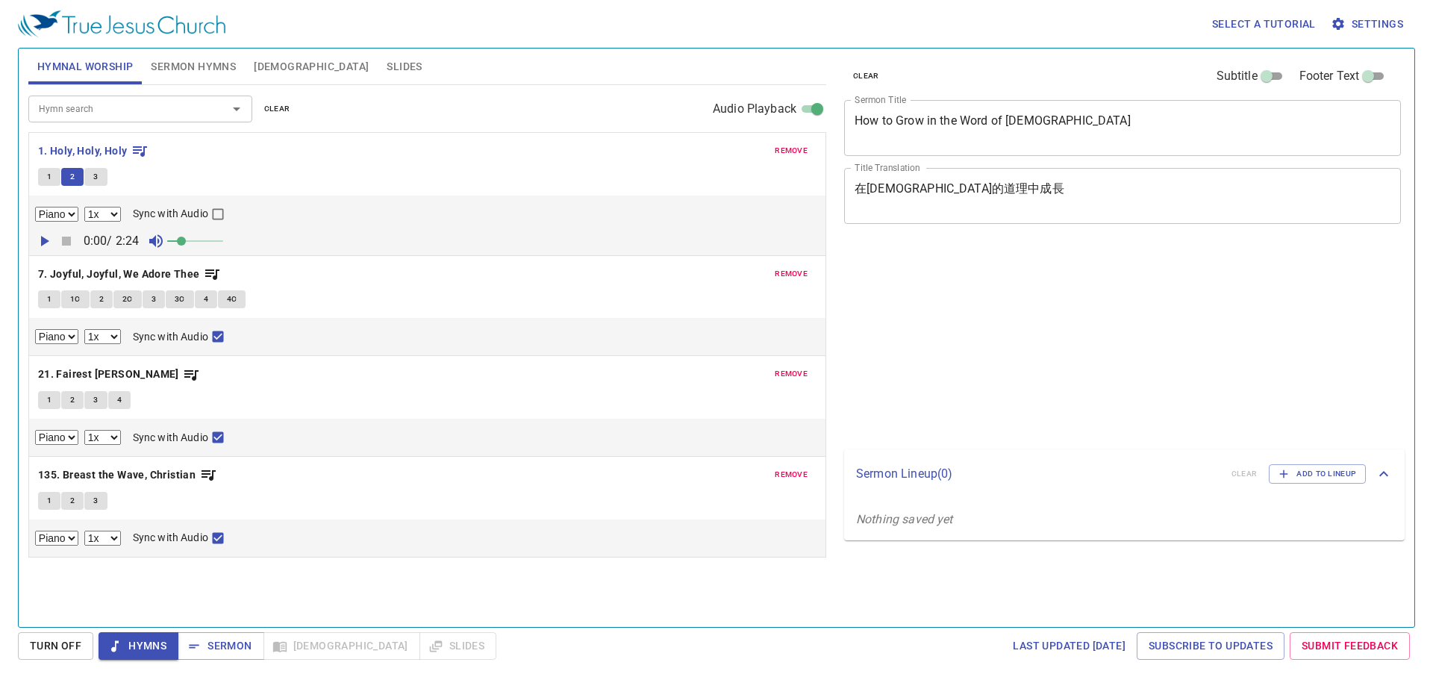
select select "1"
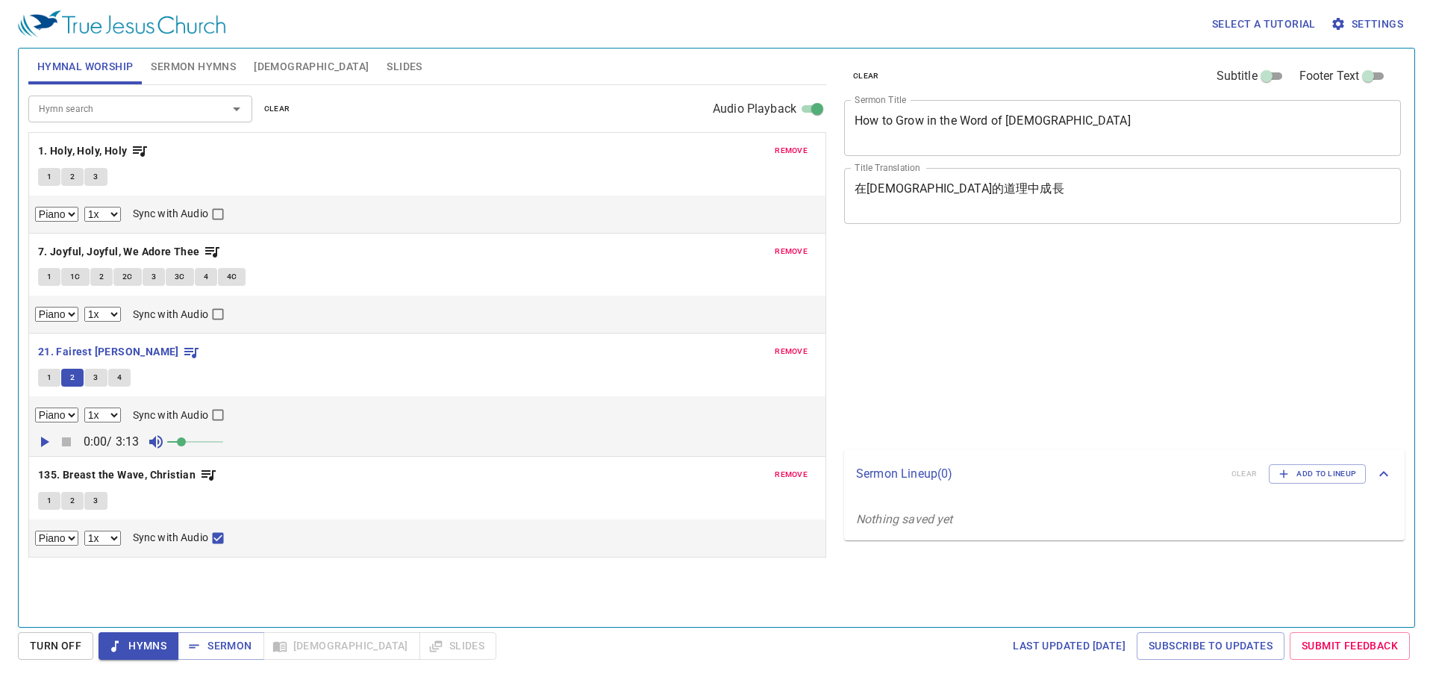
select select "1"
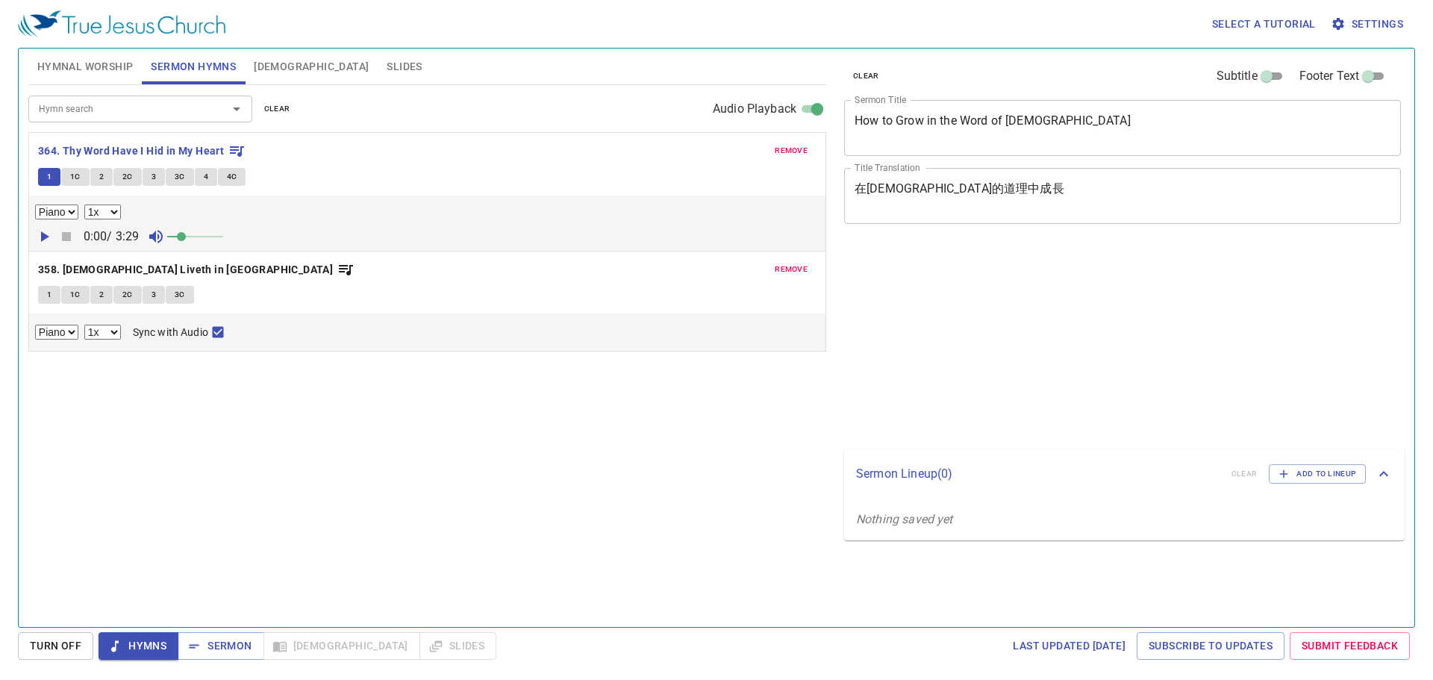
select select "1"
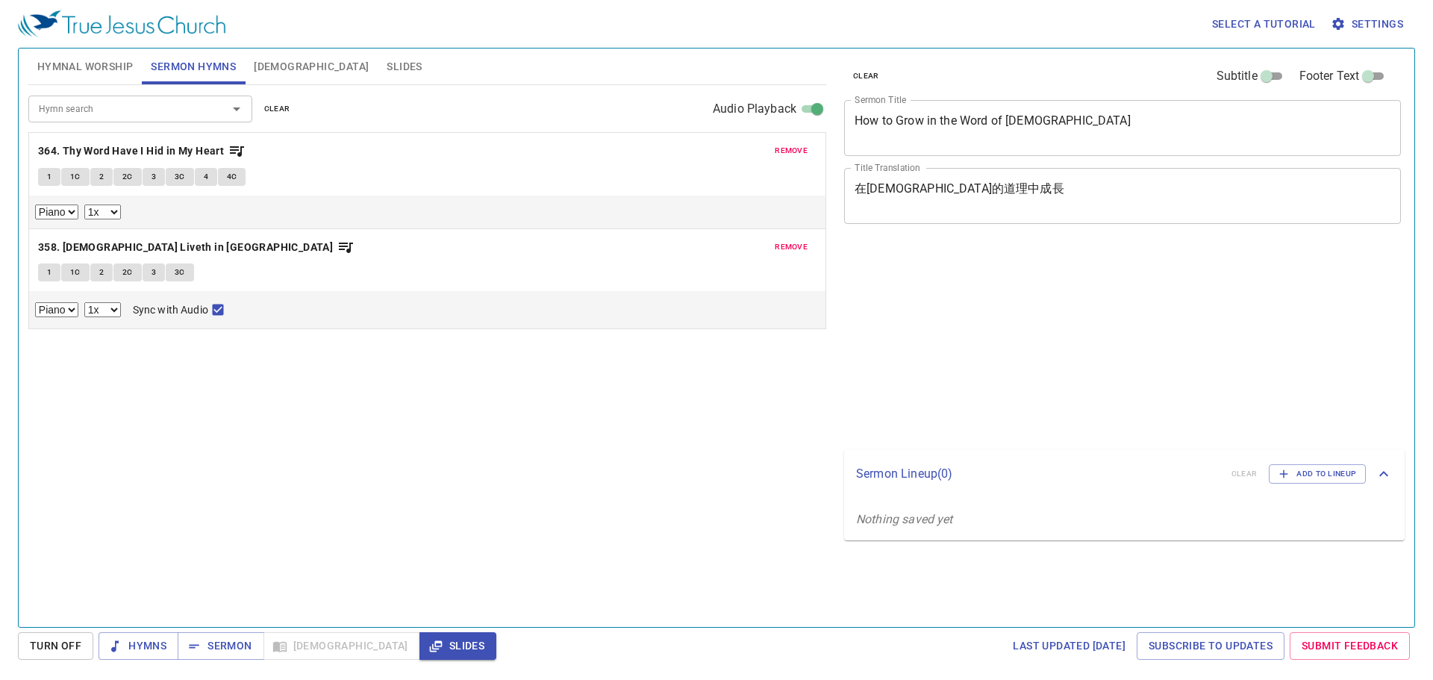
select select "1"
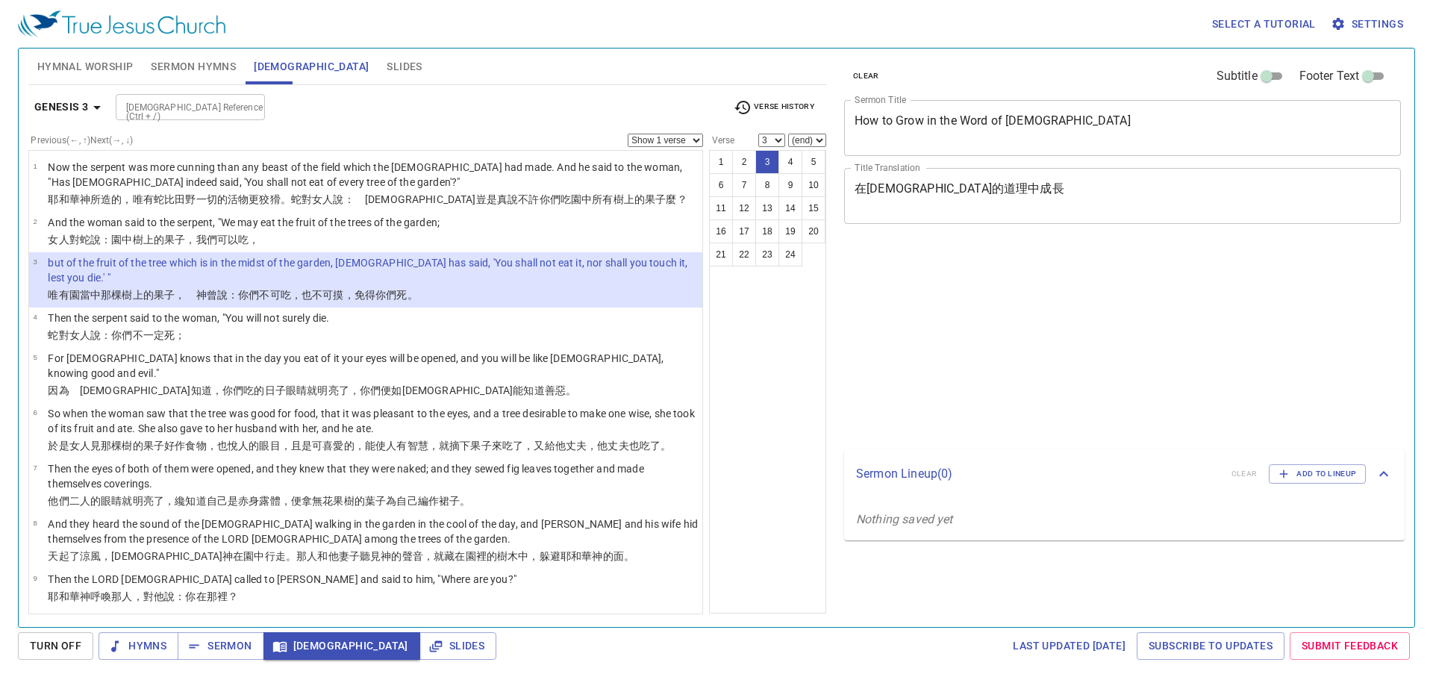
select select "3"
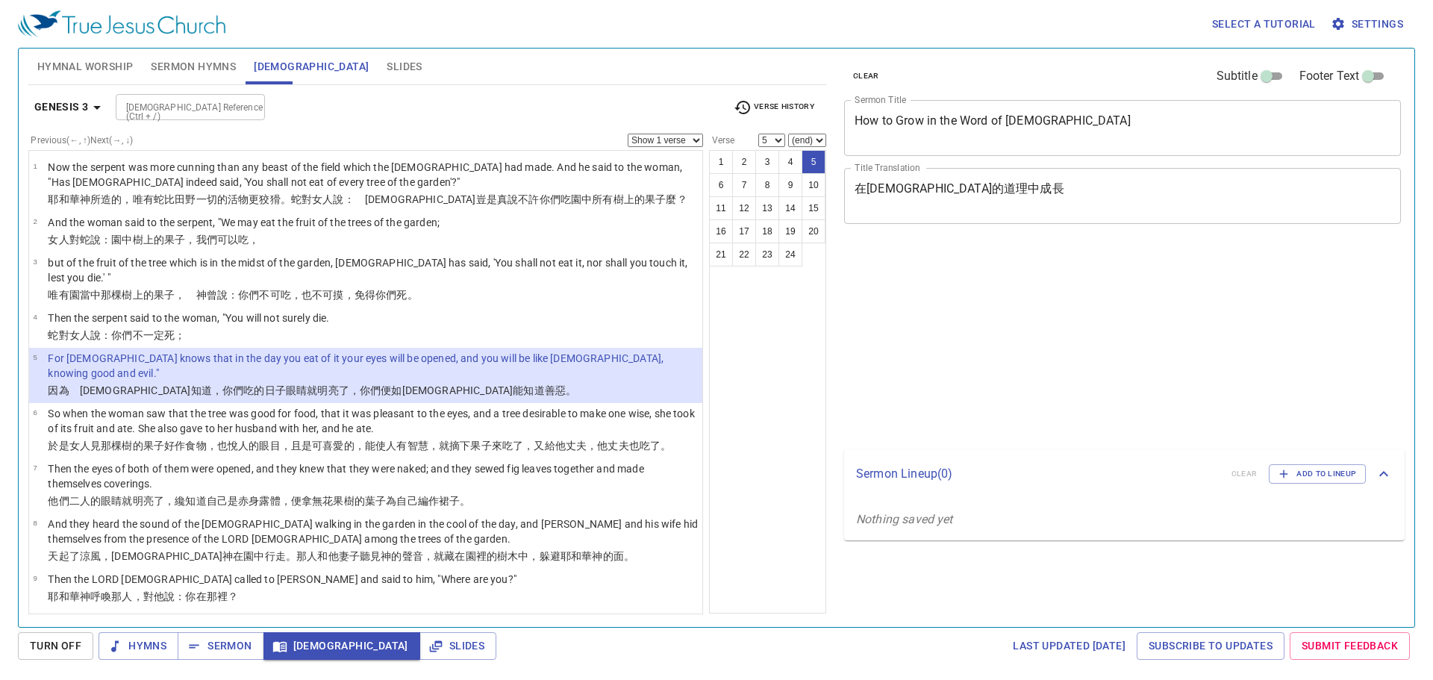
select select "5"
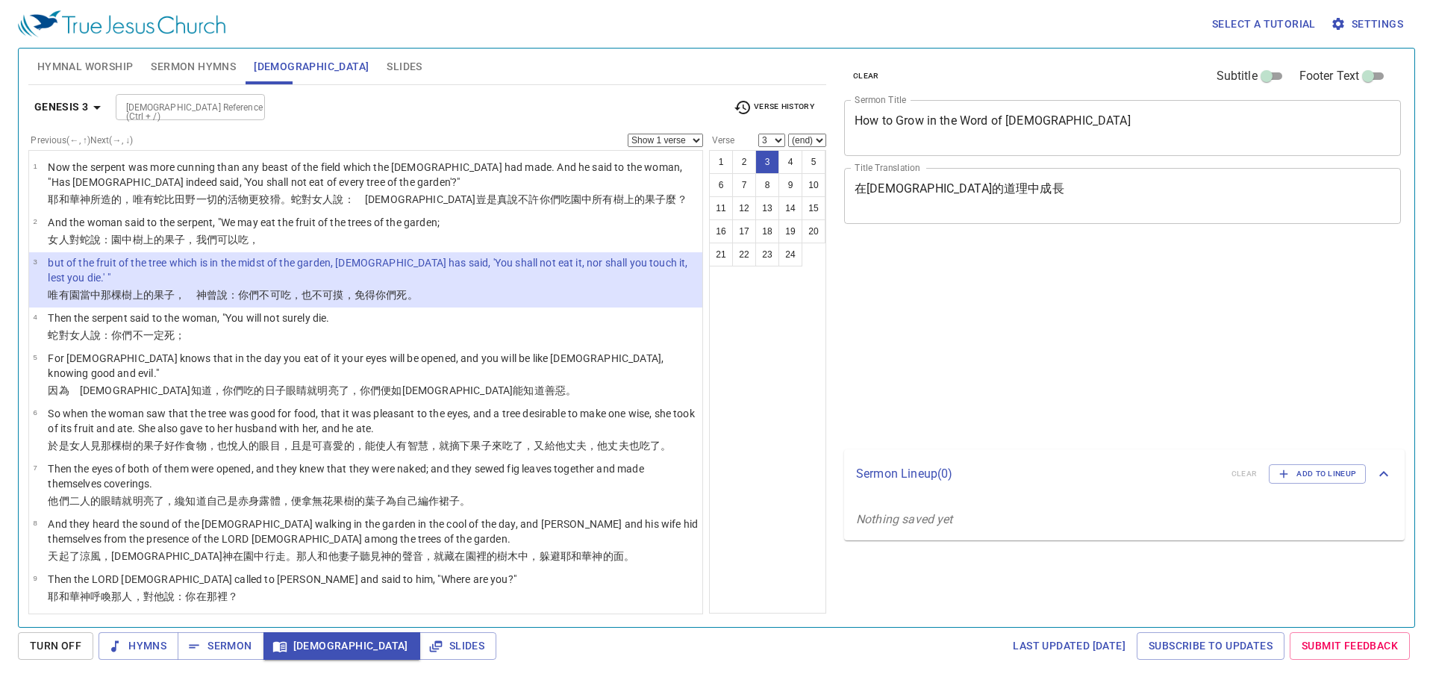
select select "3"
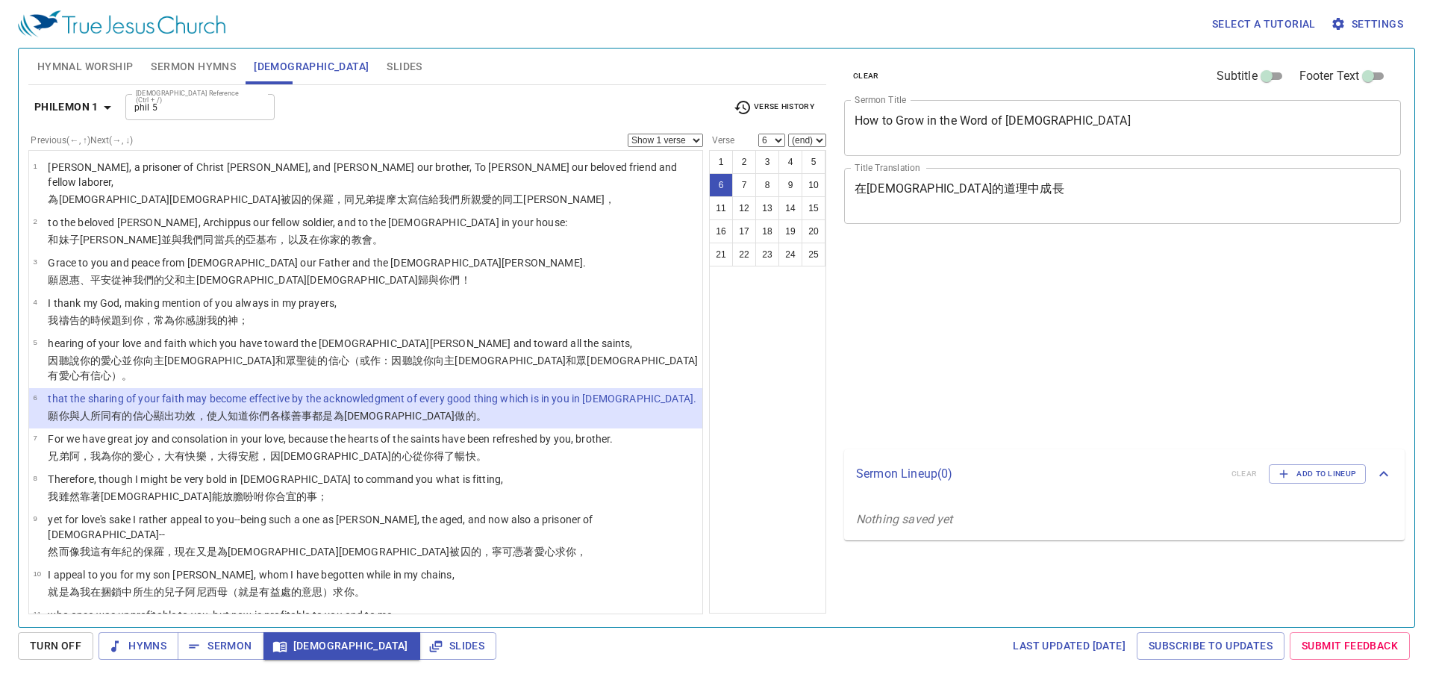
select select "6"
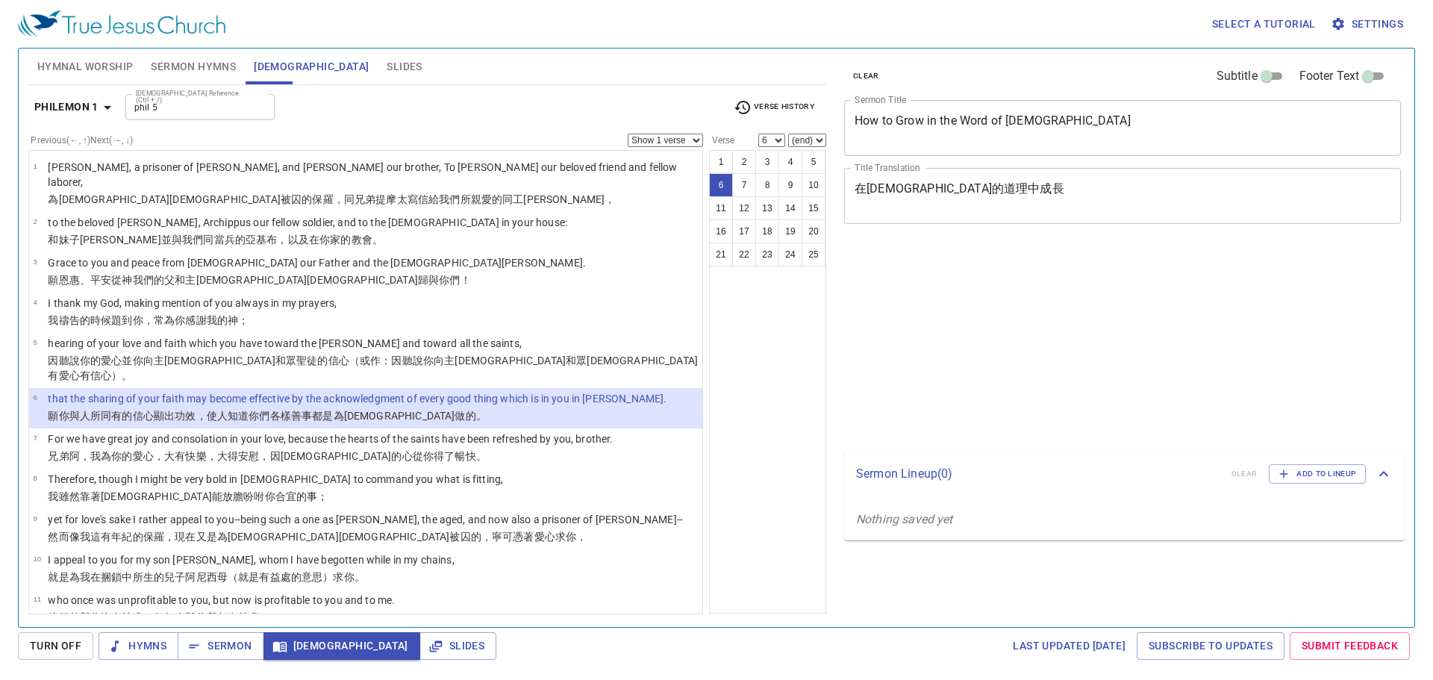
select select "6"
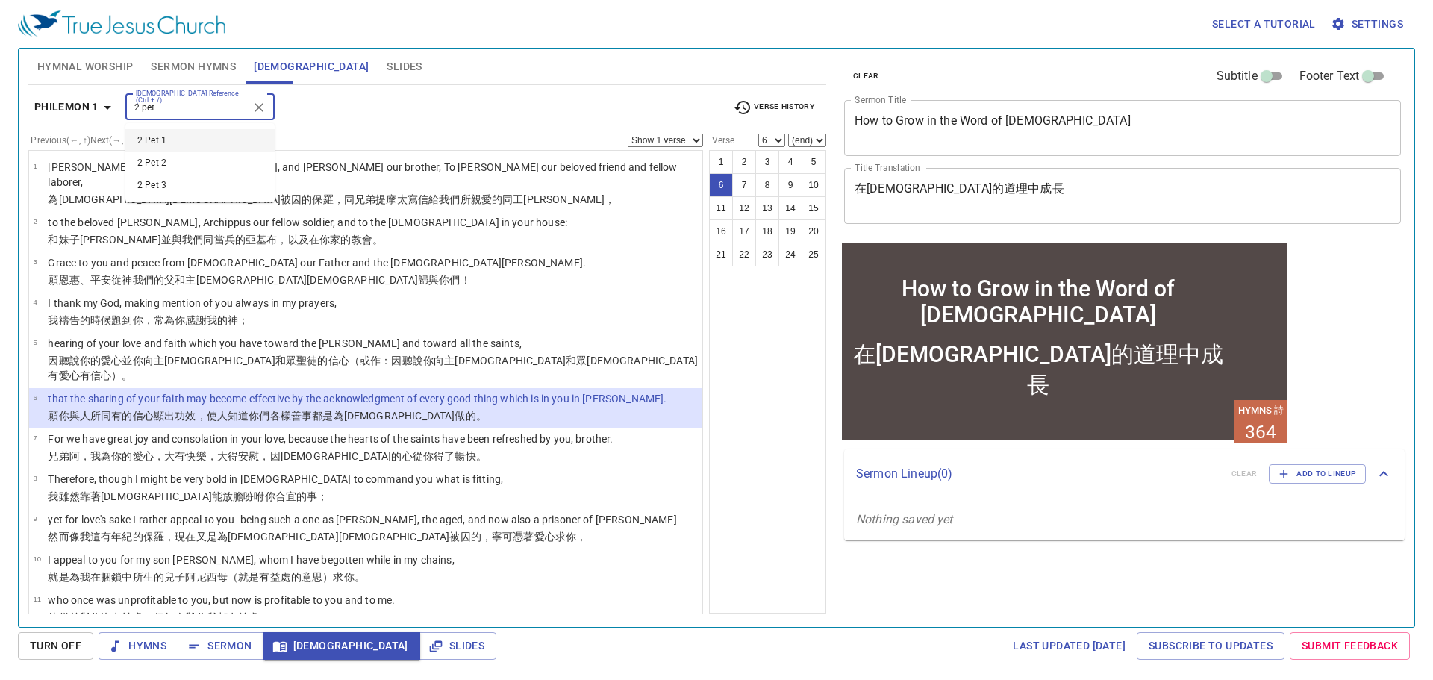
click at [216, 141] on li "2 Pet 1" at bounding box center [199, 140] width 149 height 22
type input "2 pet"
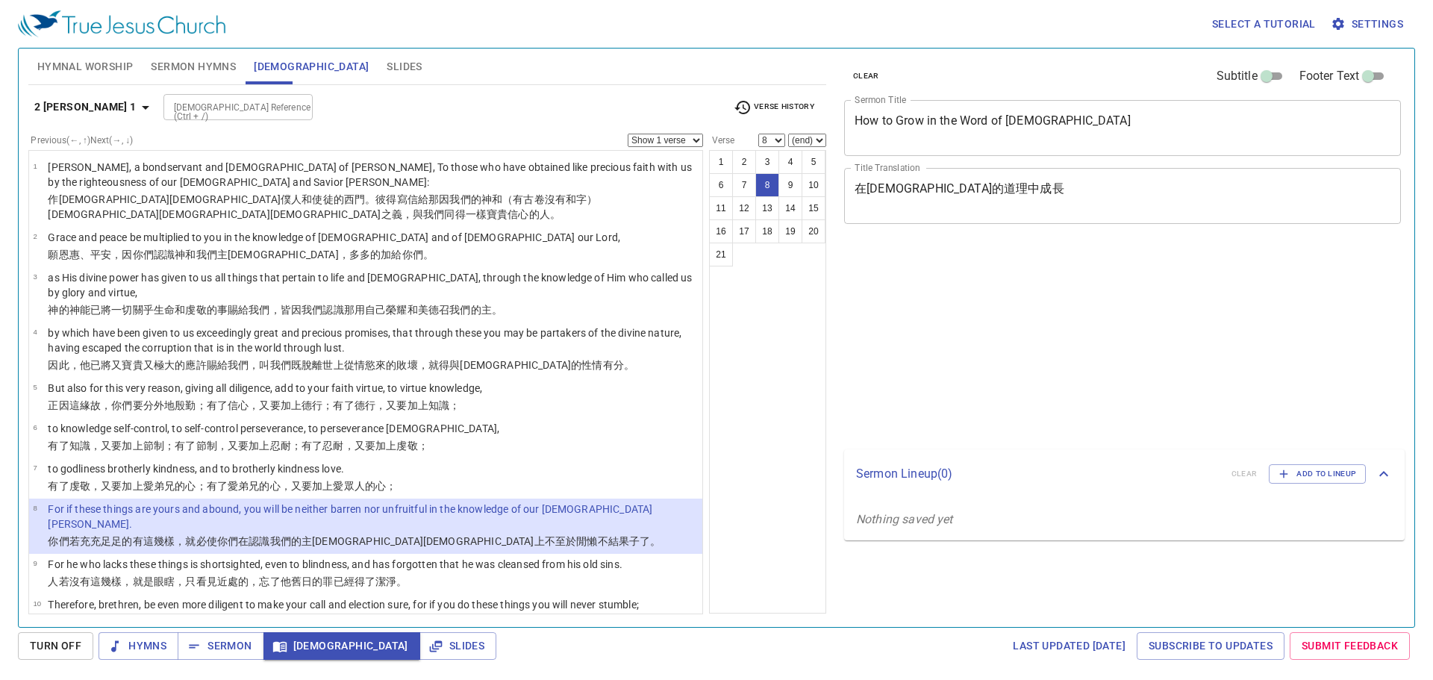
select select "8"
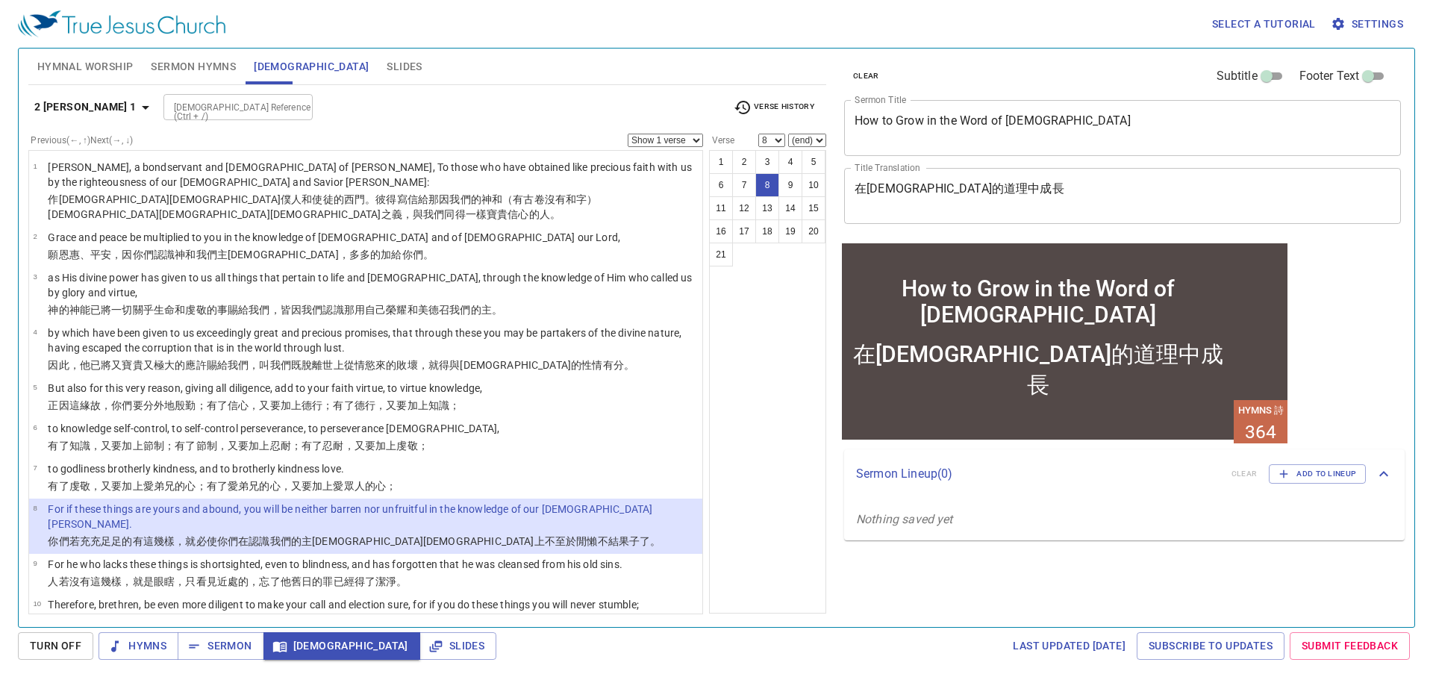
scroll to position [175, 0]
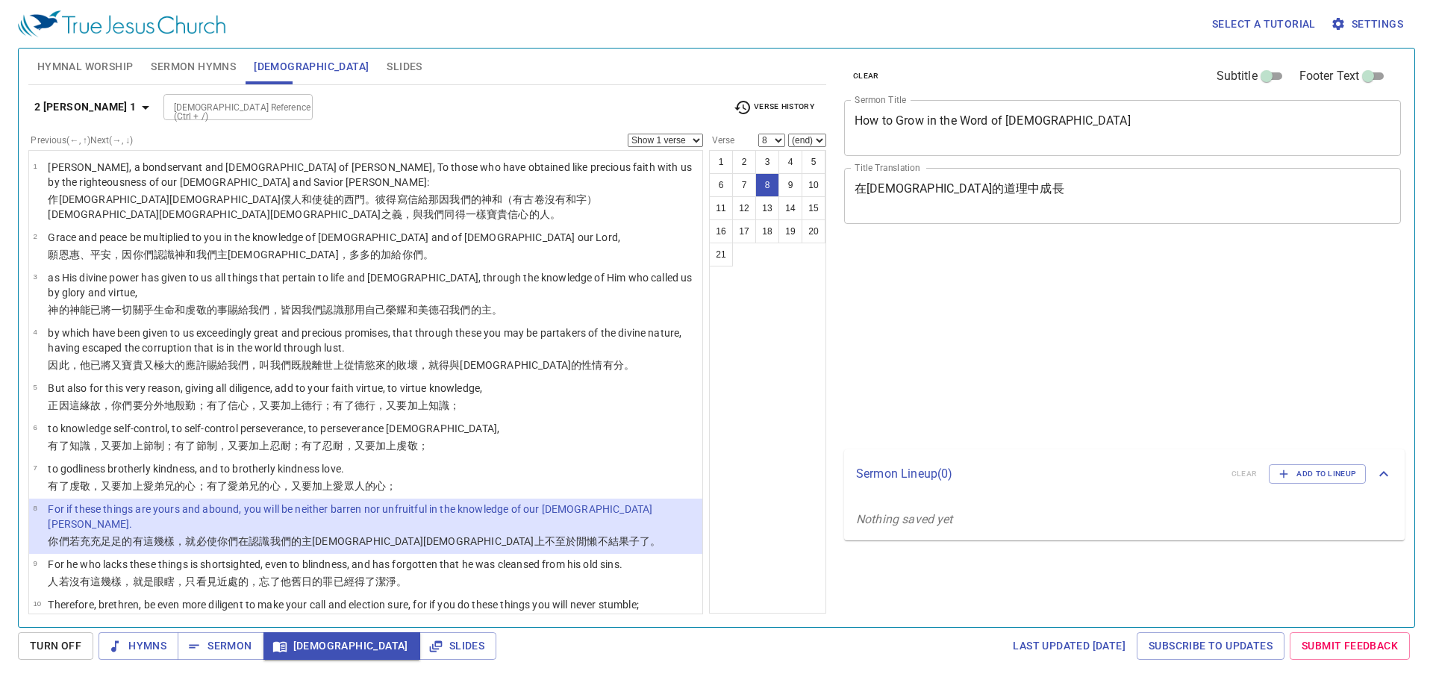
select select "8"
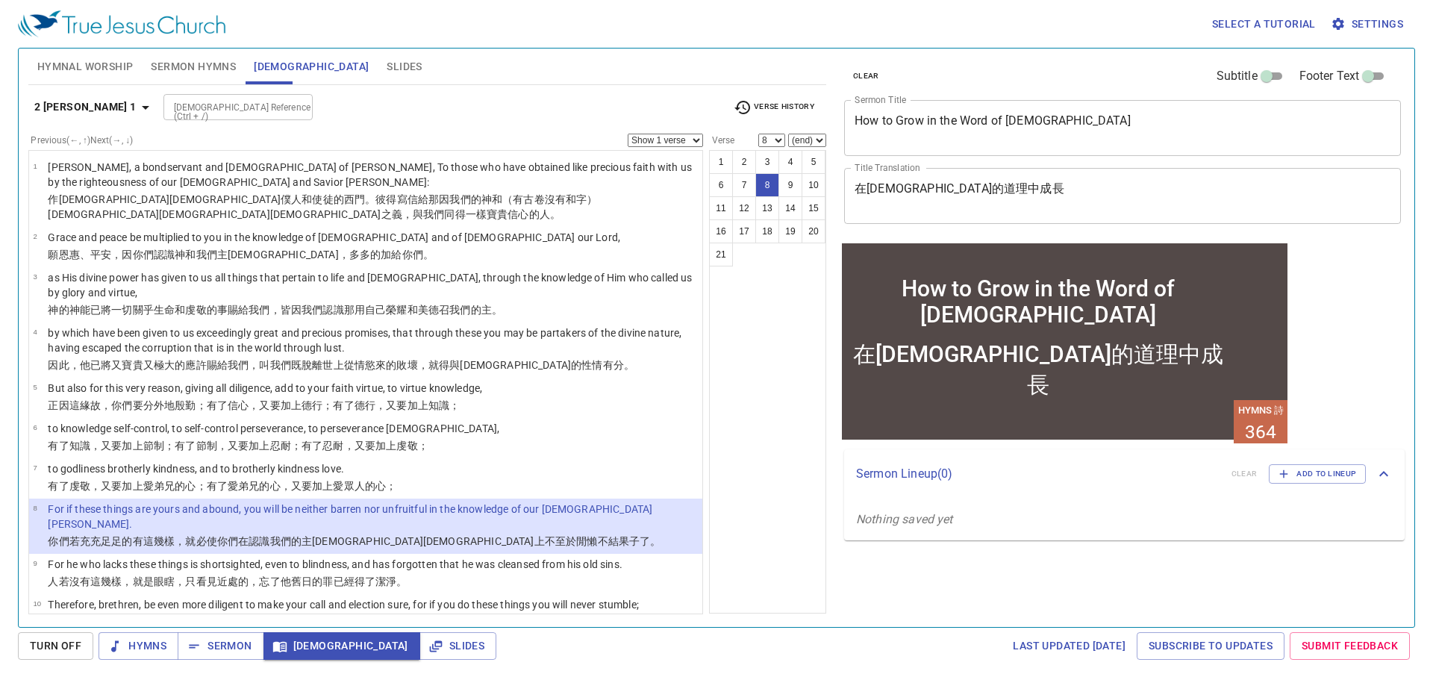
scroll to position [175, 0]
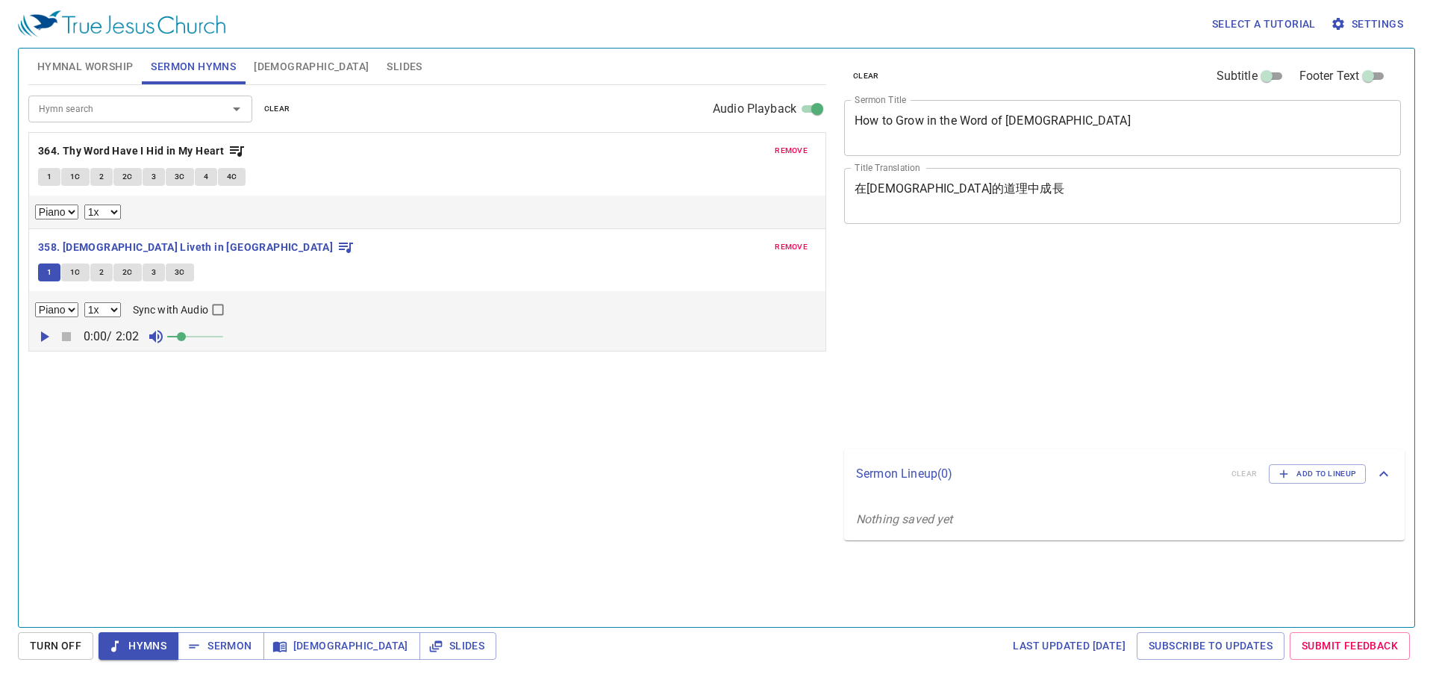
select select "1"
